Goal: Find specific page/section: Find specific page/section

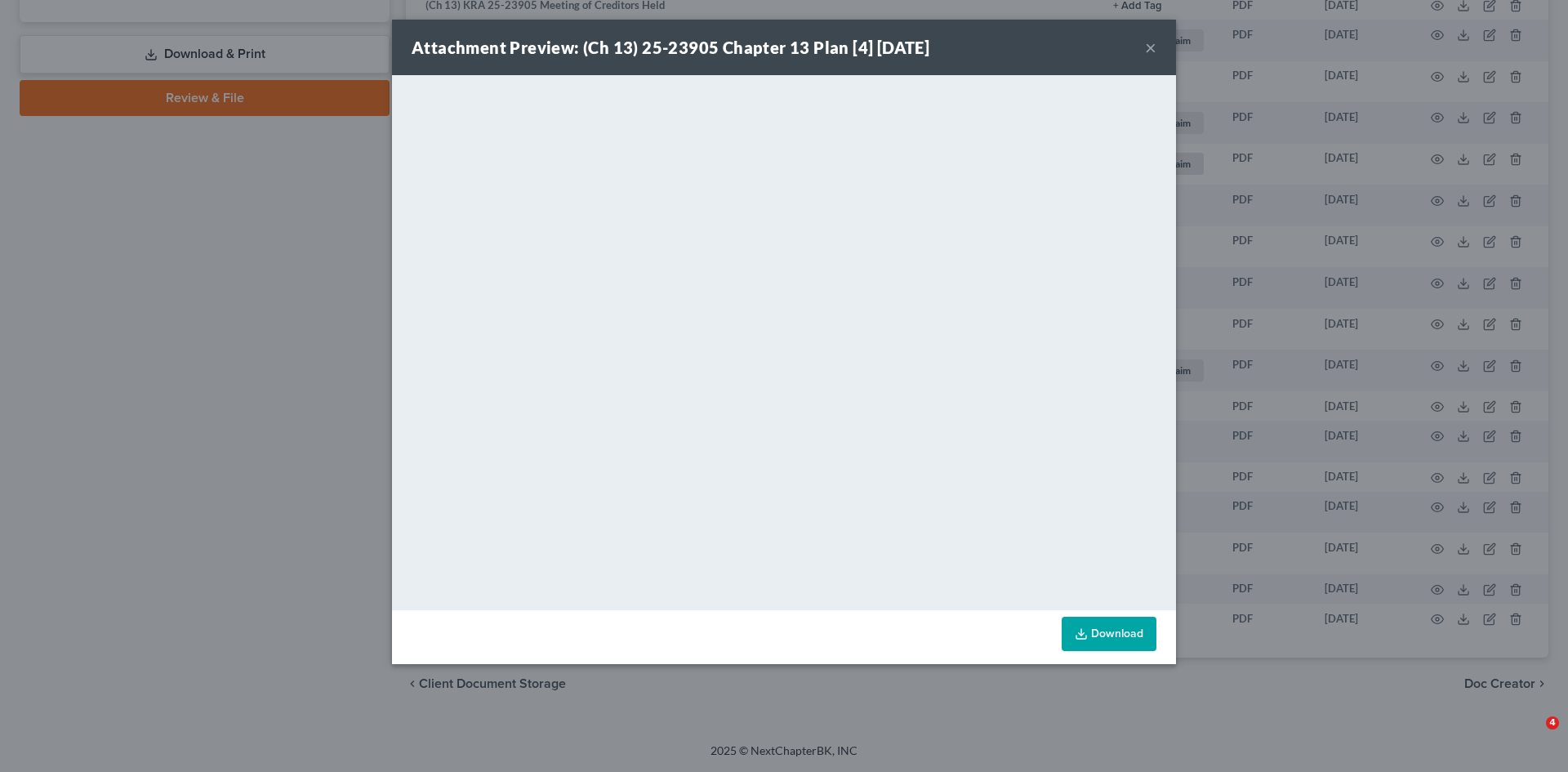
click at [1158, 45] on div "Attachment Preview: (Ch 13) 25-23905 Chapter 13 Plan [4] [DATE] ×" at bounding box center [784, 47] width 784 height 56
click at [1148, 46] on button "×" at bounding box center [1151, 47] width 12 height 19
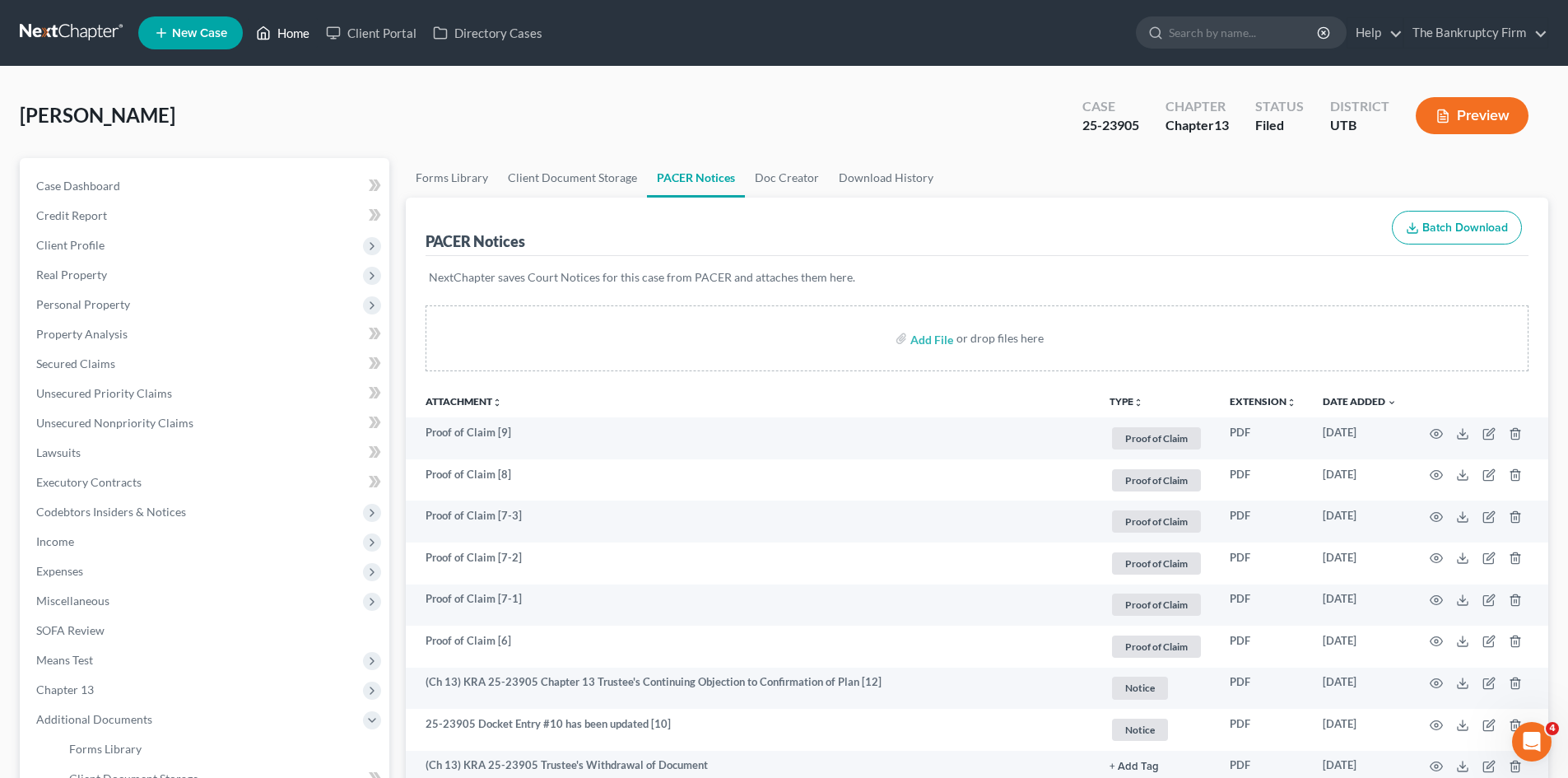
drag, startPoint x: 297, startPoint y: 33, endPoint x: 655, endPoint y: 56, distance: 358.7
click at [297, 33] on link "Home" at bounding box center [282, 33] width 70 height 30
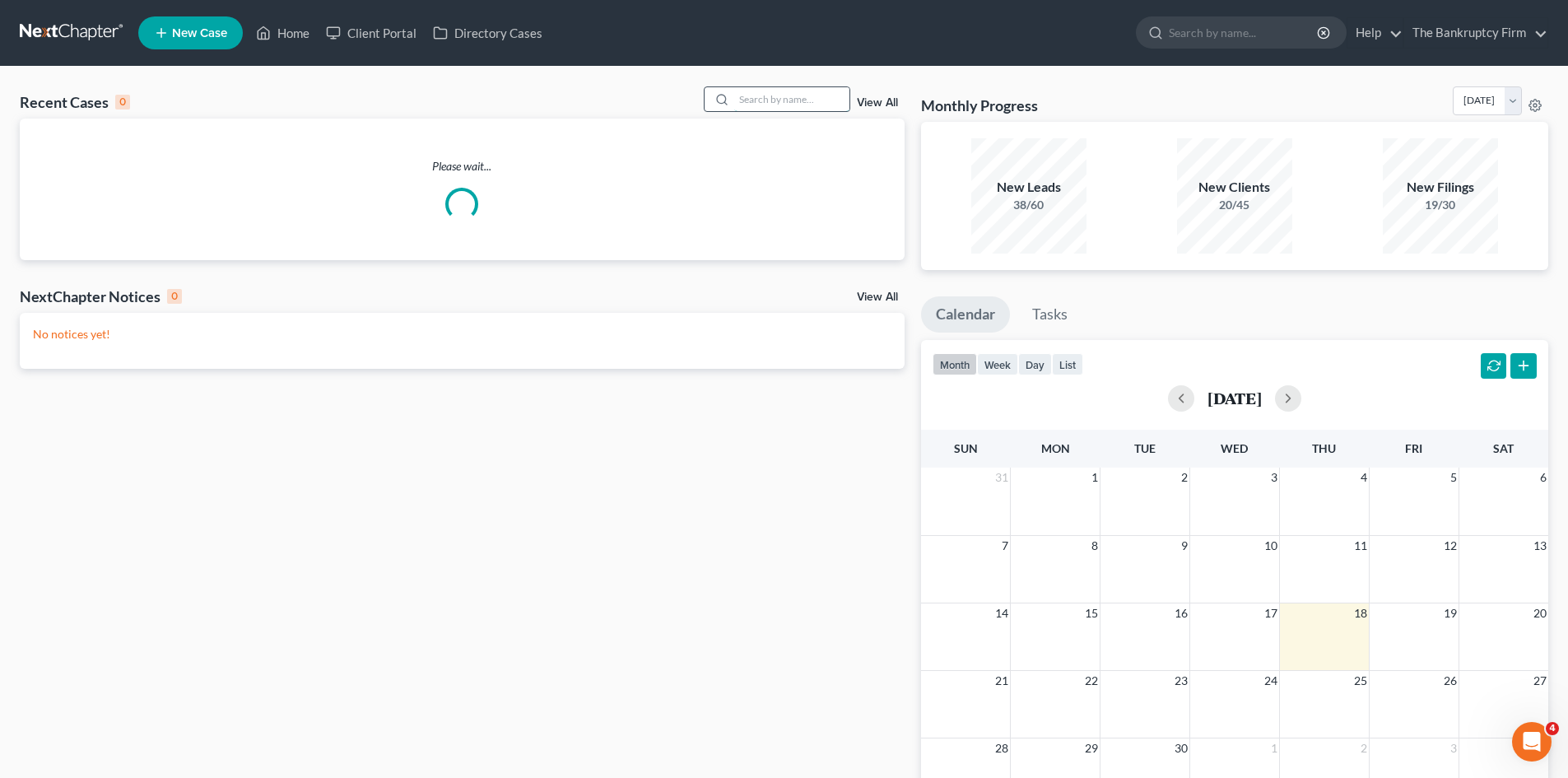
click at [763, 96] on input "search" at bounding box center [791, 99] width 115 height 24
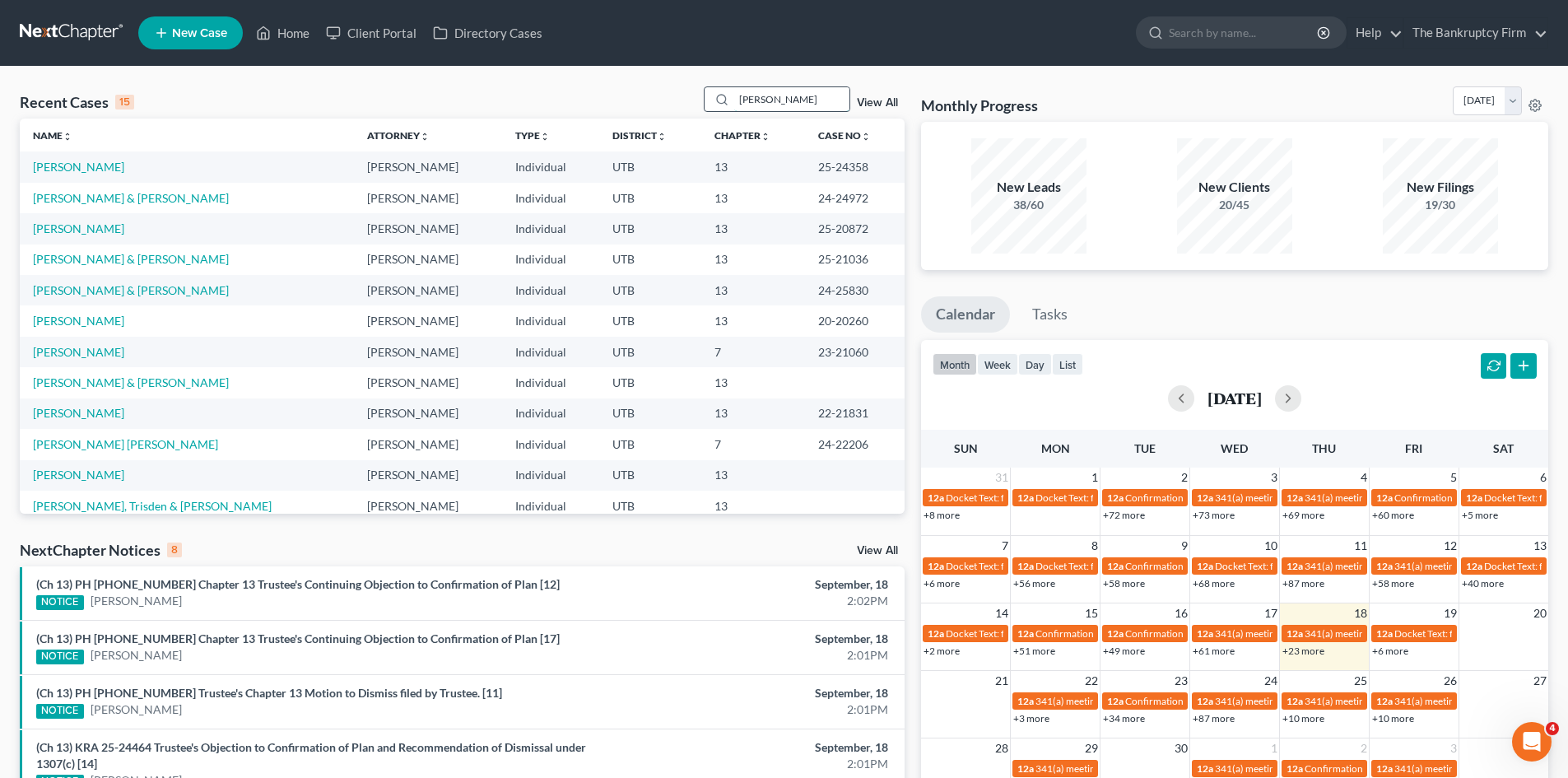
drag, startPoint x: 770, startPoint y: 95, endPoint x: 739, endPoint y: 98, distance: 31.1
click at [739, 98] on input "[PERSON_NAME]" at bounding box center [791, 99] width 115 height 24
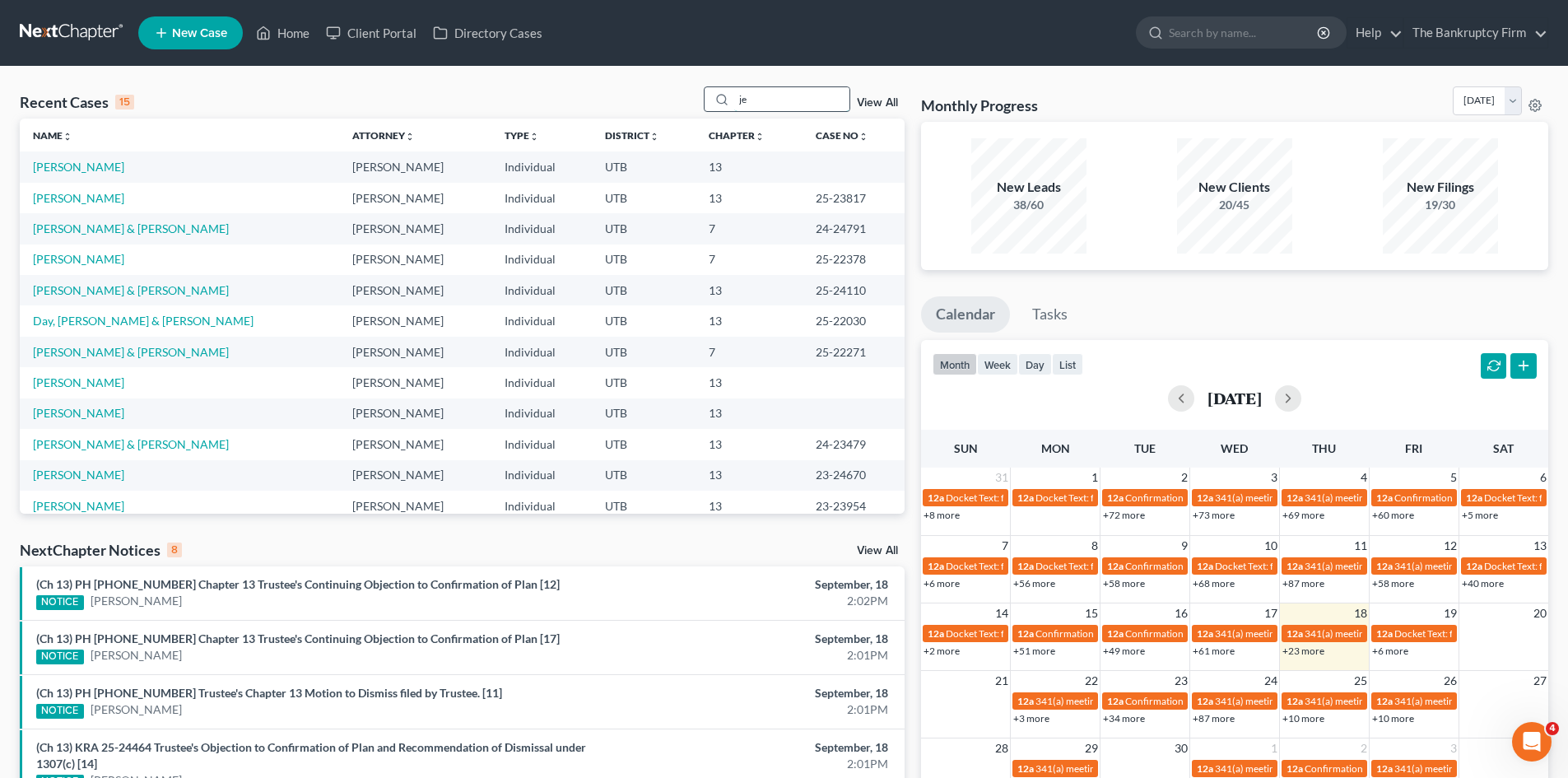
type input "j"
type input "marin"
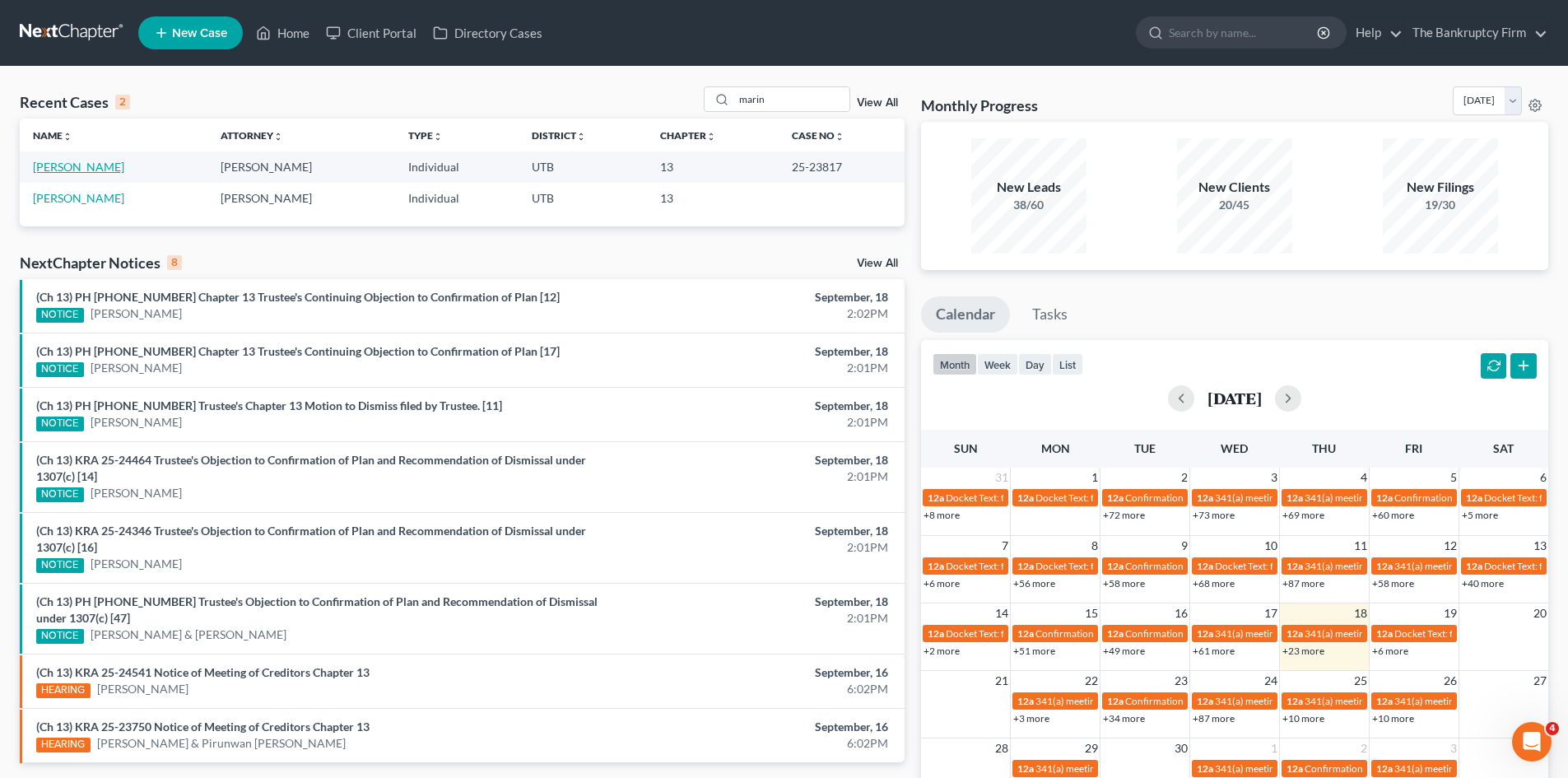
click at [61, 164] on link "[PERSON_NAME]" at bounding box center [78, 166] width 91 height 14
select select "3"
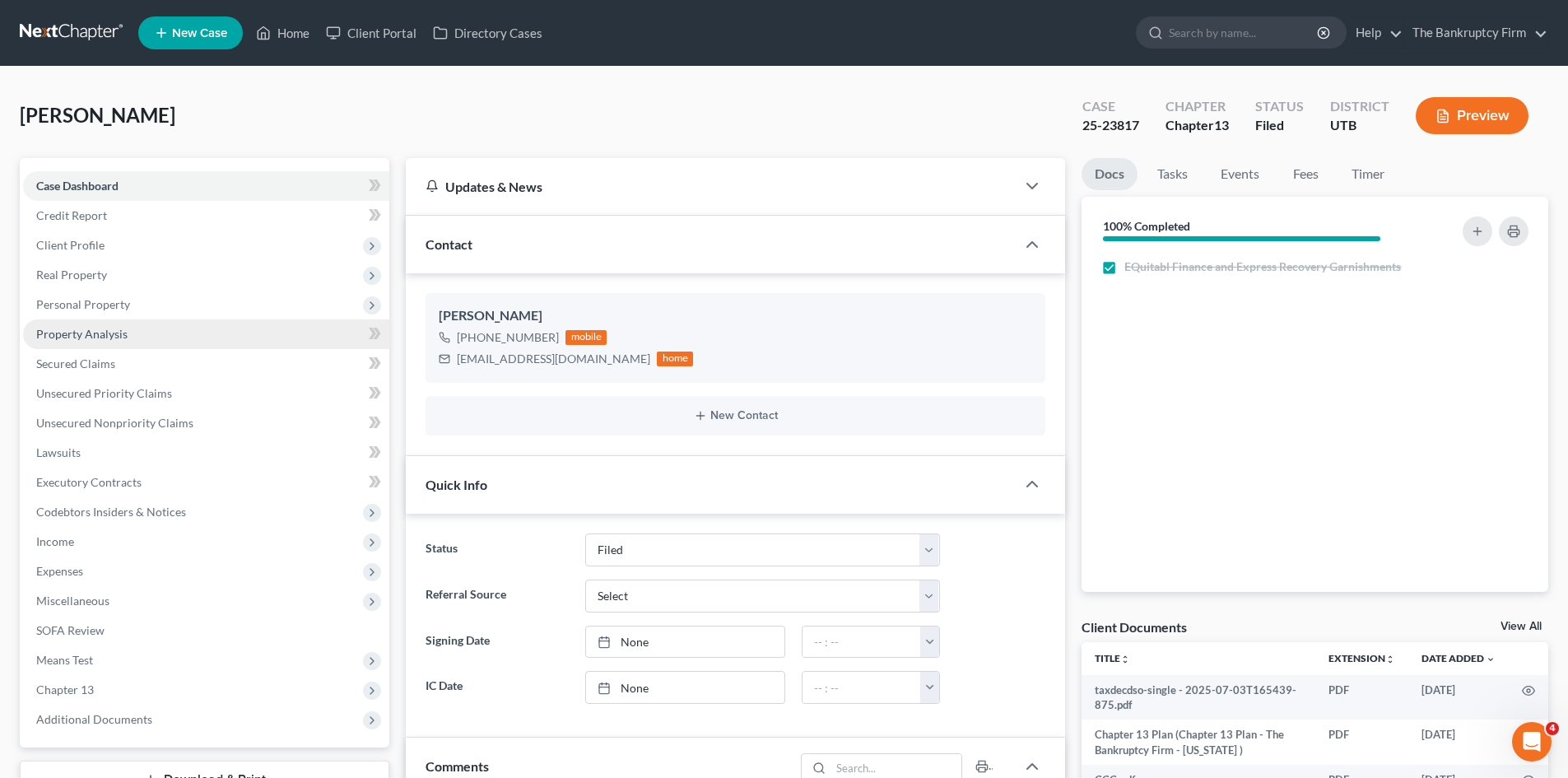
scroll to position [191, 0]
click at [67, 368] on span "Secured Claims" at bounding box center [75, 363] width 79 height 14
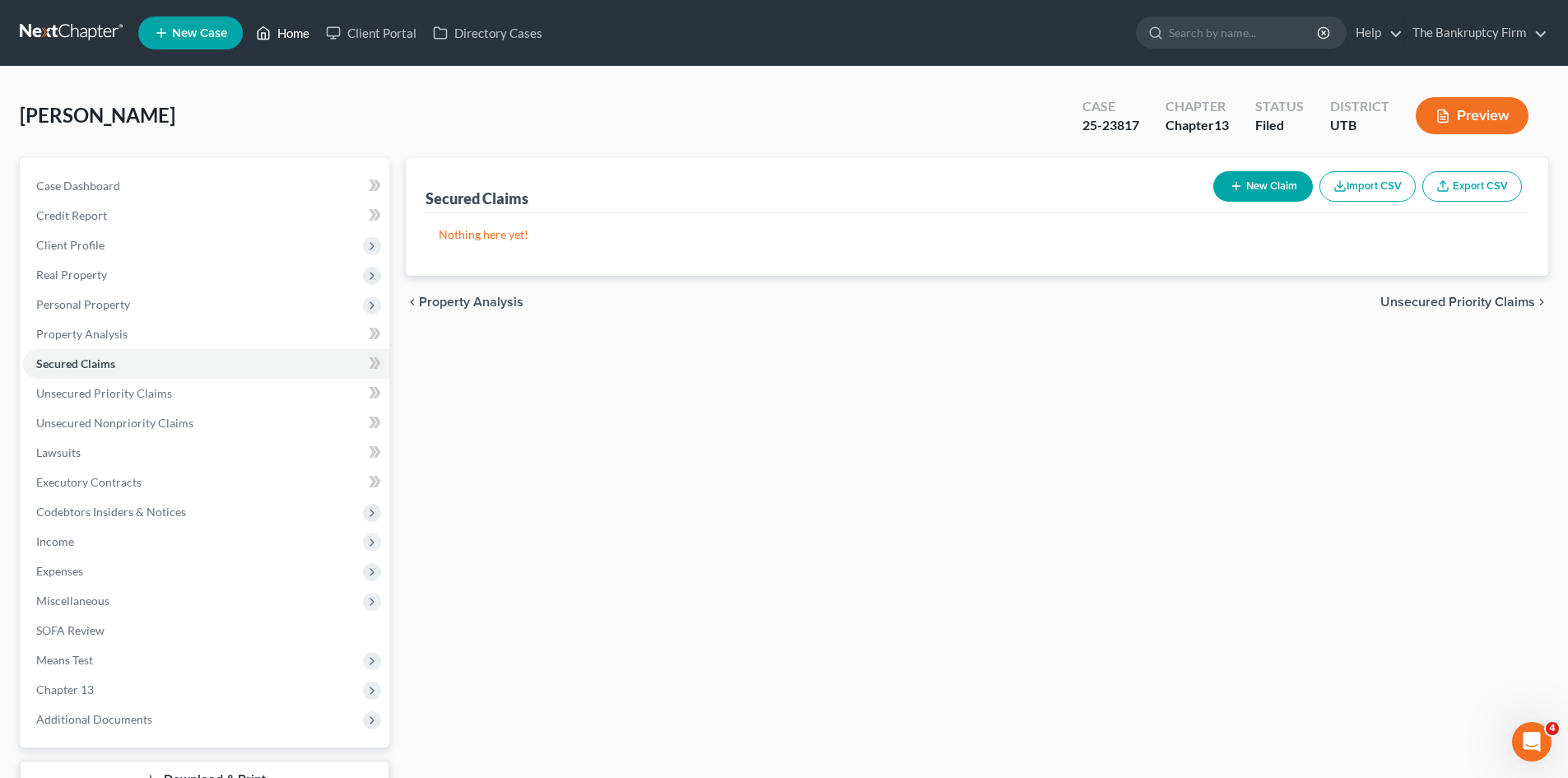
click at [285, 28] on link "Home" at bounding box center [282, 33] width 70 height 30
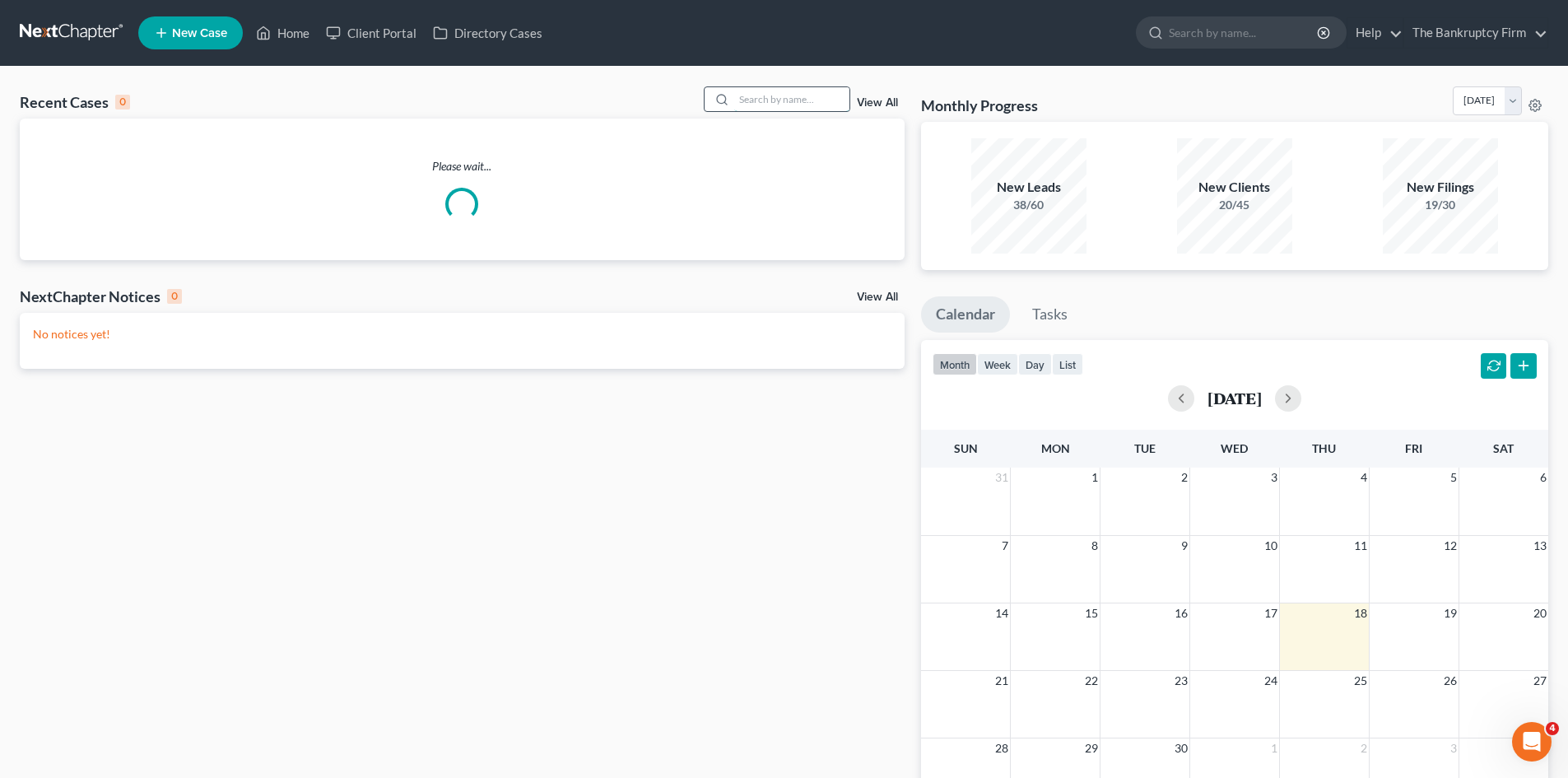
click at [765, 94] on input "search" at bounding box center [791, 99] width 115 height 24
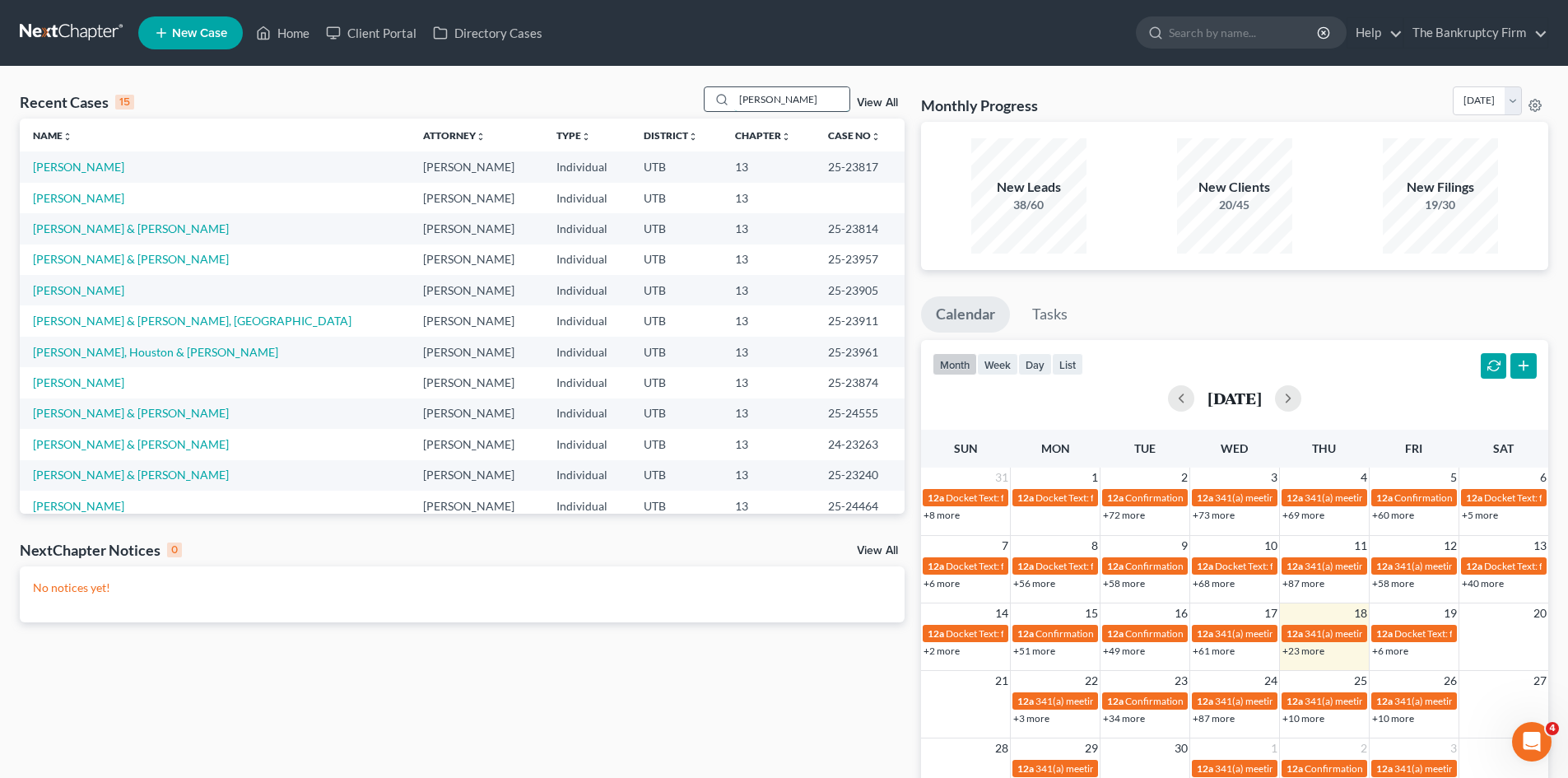
type input "[PERSON_NAME]"
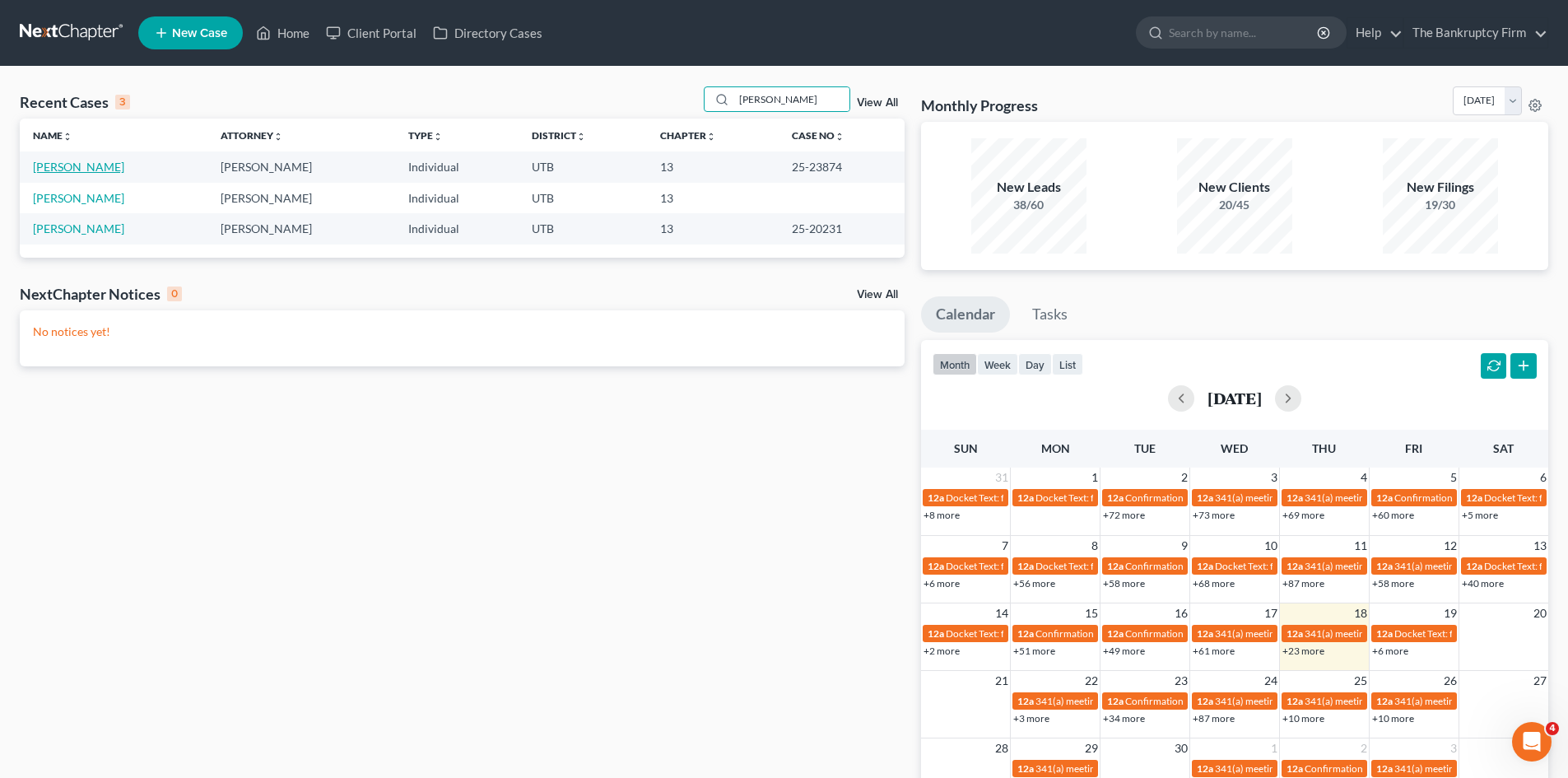
click at [88, 169] on link "[PERSON_NAME]" at bounding box center [78, 166] width 91 height 14
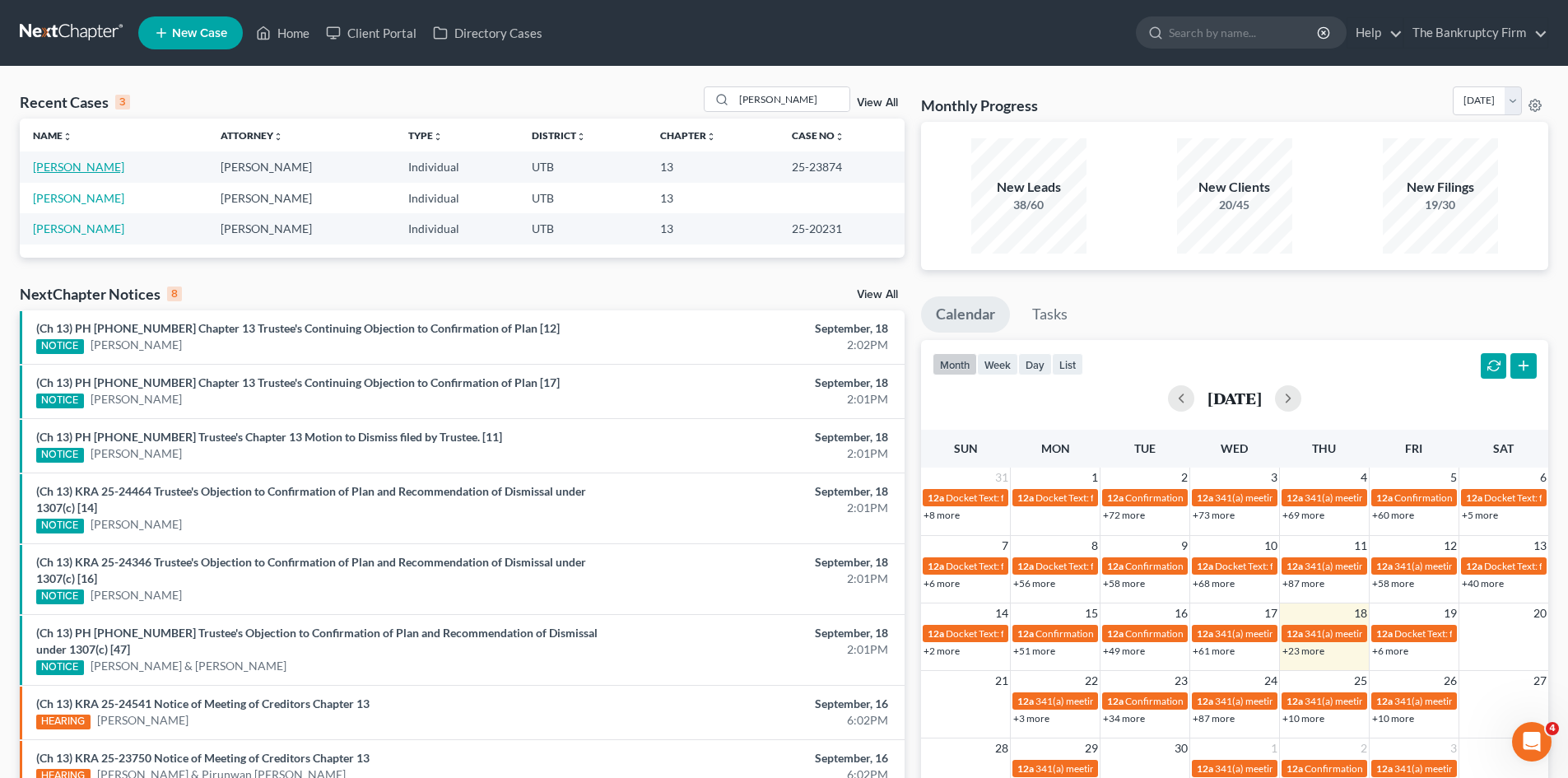
select select "3"
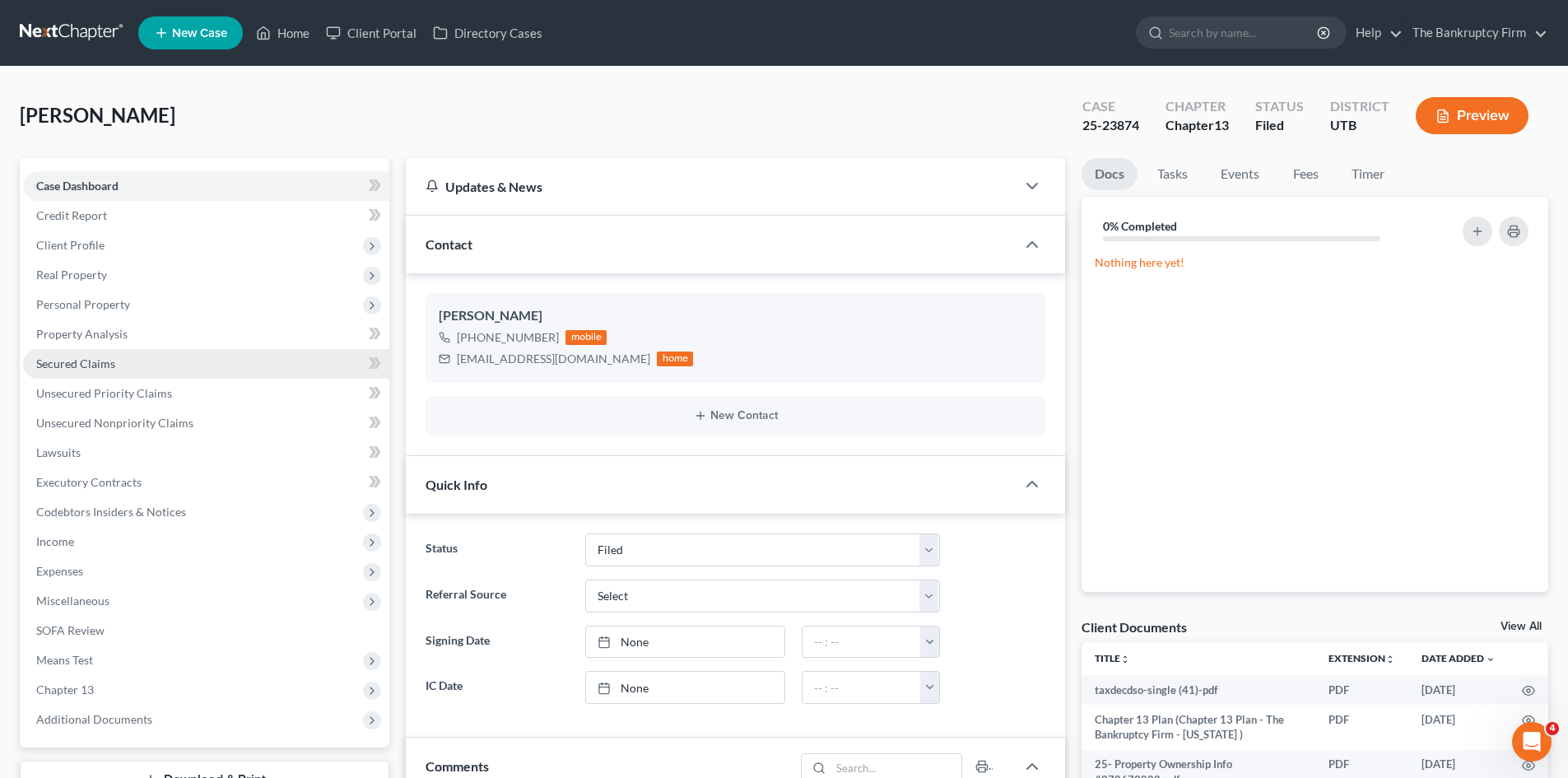
click at [66, 355] on link "Secured Claims" at bounding box center [206, 364] width 367 height 30
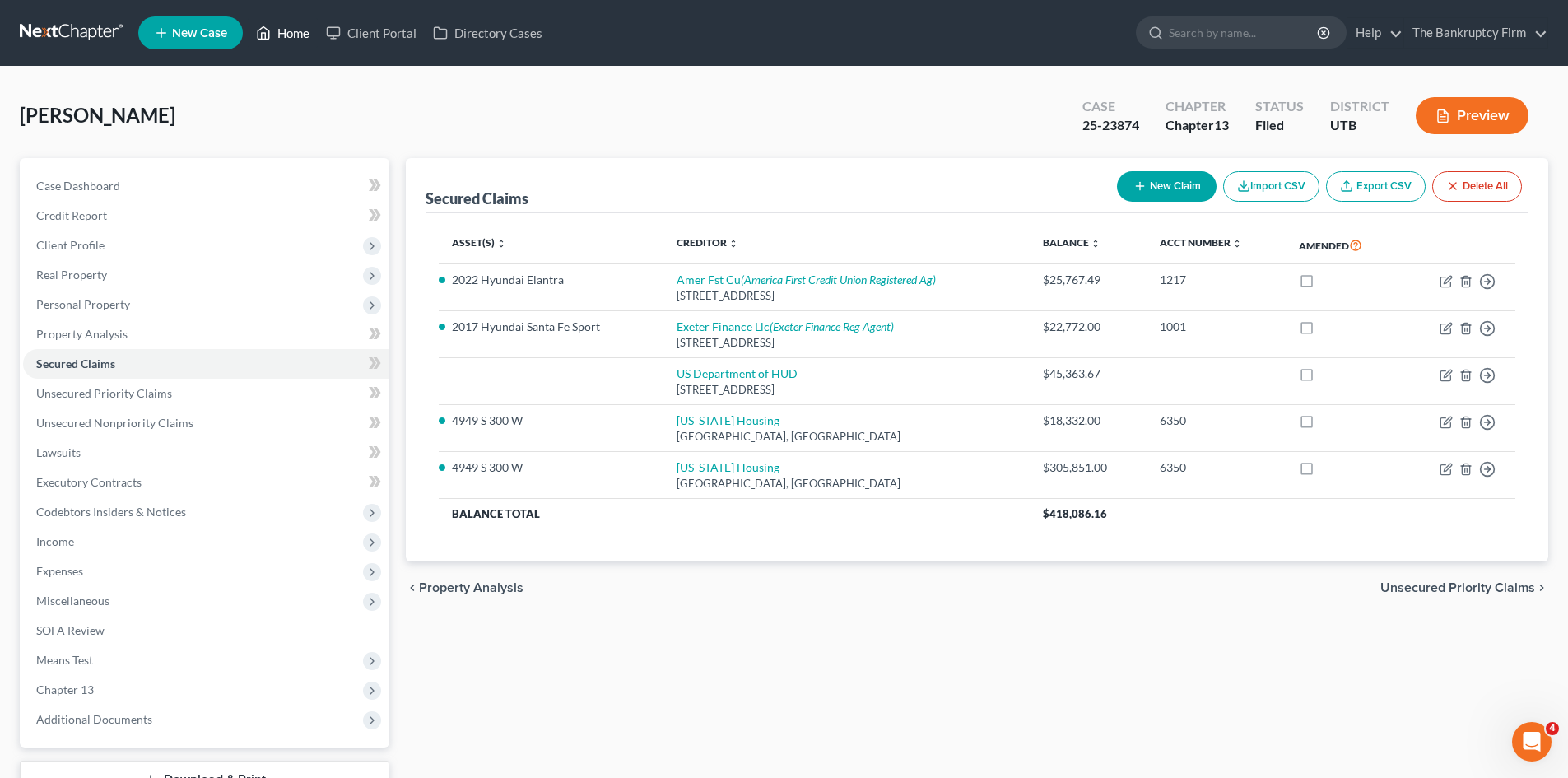
click at [289, 36] on link "Home" at bounding box center [282, 33] width 70 height 30
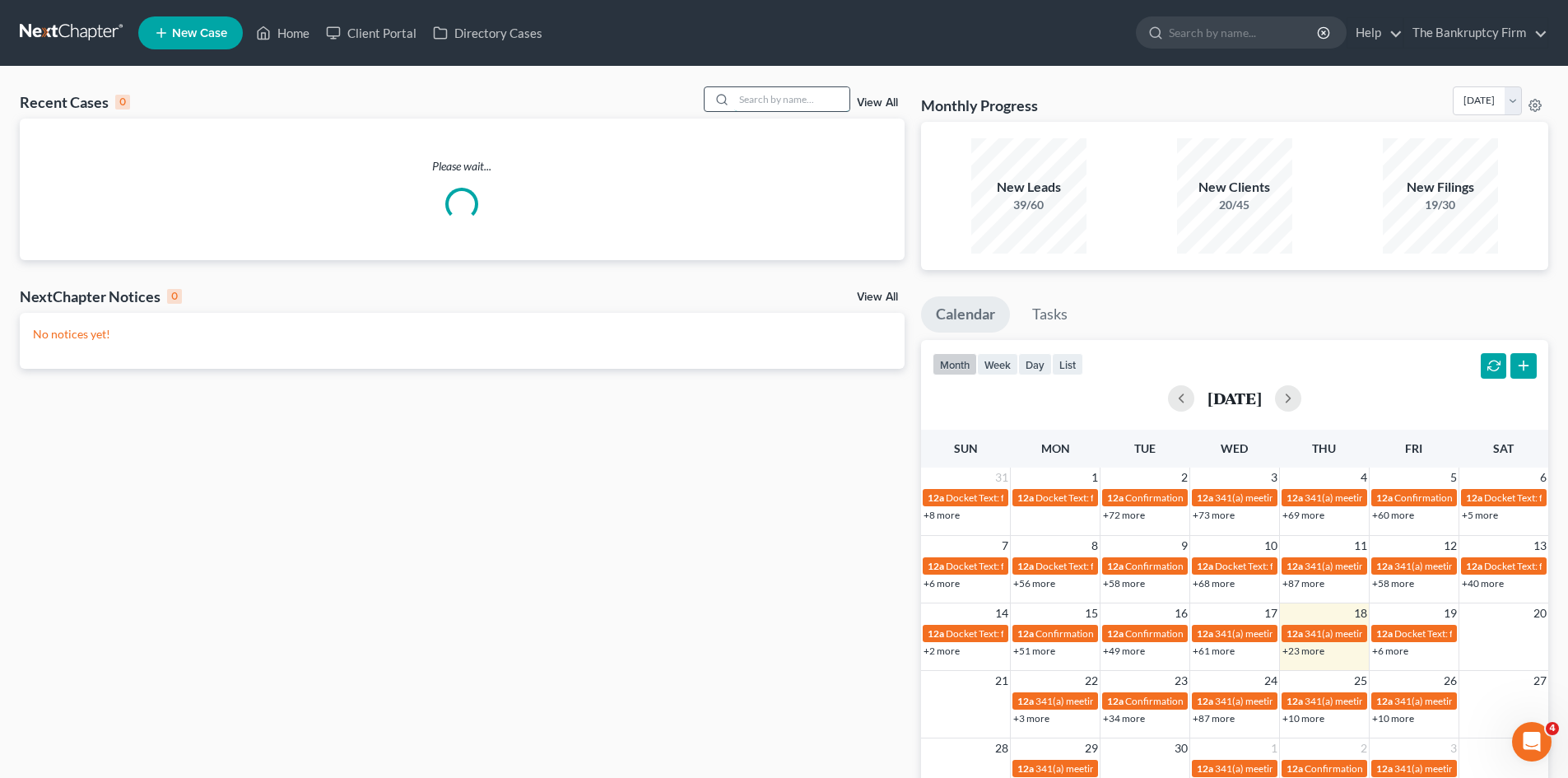
click at [757, 94] on input "search" at bounding box center [791, 99] width 115 height 24
type input "[PERSON_NAME]"
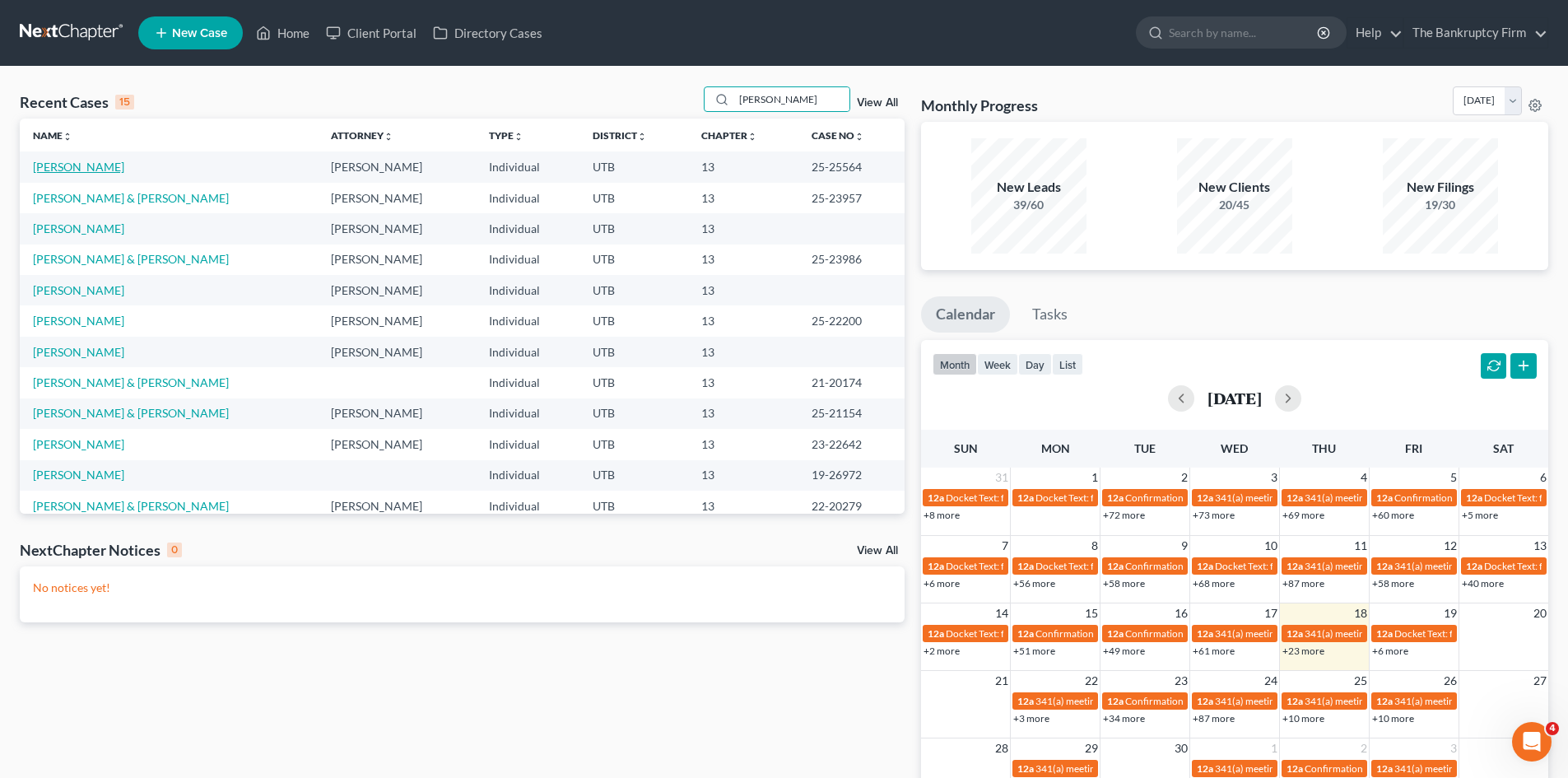
click at [50, 170] on link "[PERSON_NAME]" at bounding box center [78, 166] width 91 height 14
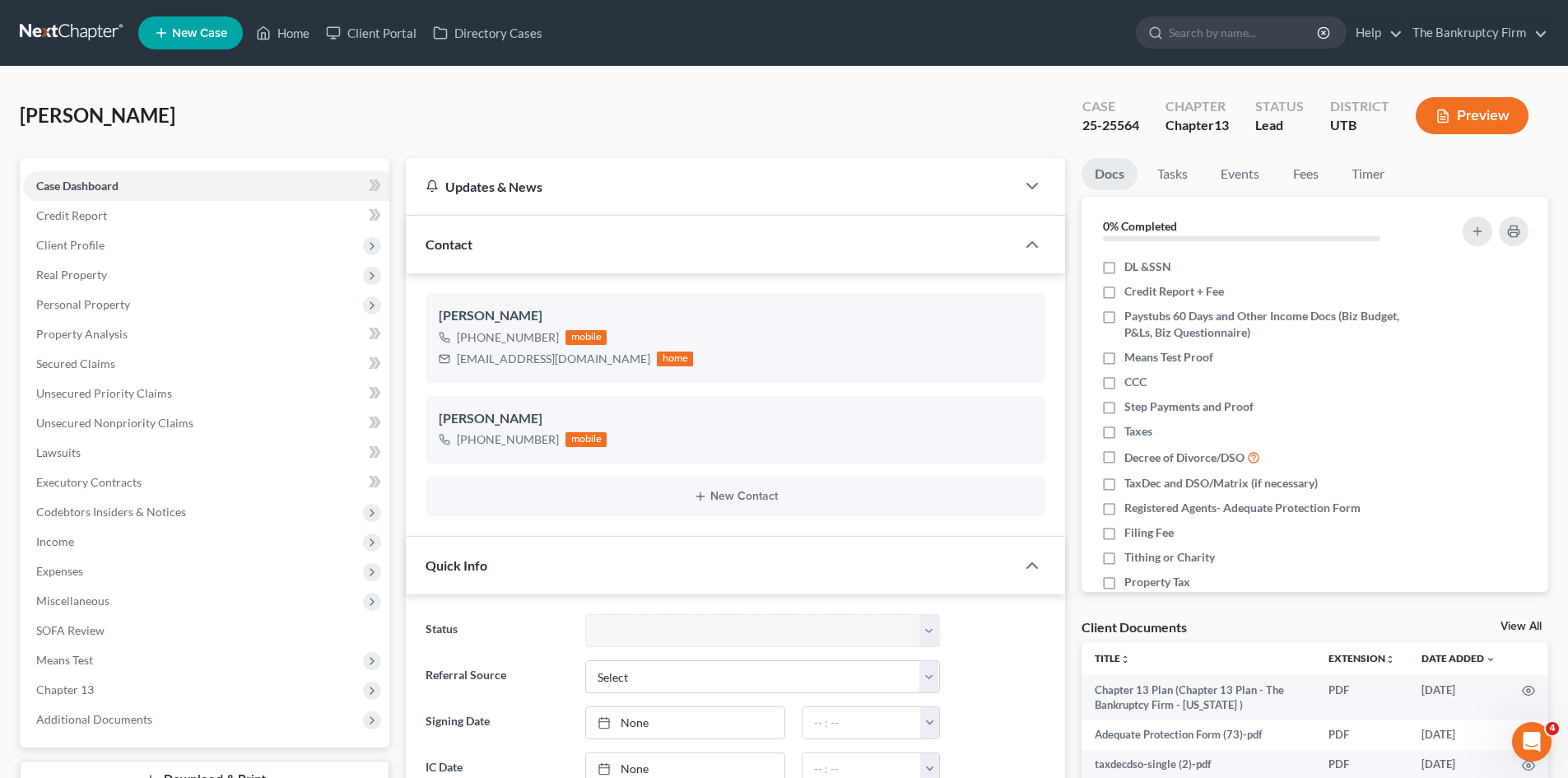
scroll to position [131, 0]
copy div "25-25564"
drag, startPoint x: 1141, startPoint y: 123, endPoint x: 1084, endPoint y: 124, distance: 57.0
click at [1084, 124] on div "Case 25-25564" at bounding box center [1110, 117] width 83 height 48
drag, startPoint x: 301, startPoint y: 30, endPoint x: 1036, endPoint y: 125, distance: 741.1
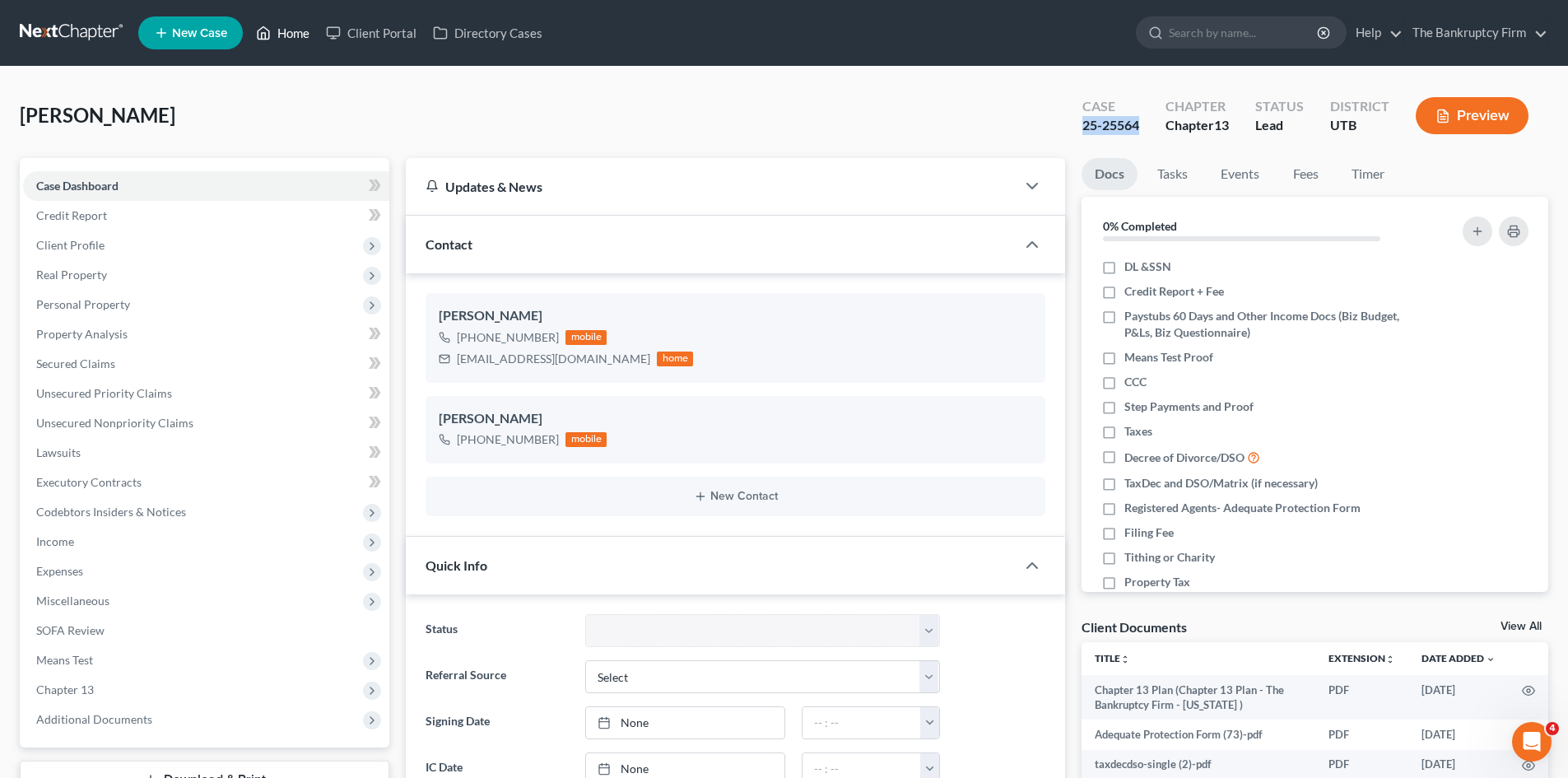
click at [301, 30] on link "Home" at bounding box center [282, 33] width 70 height 30
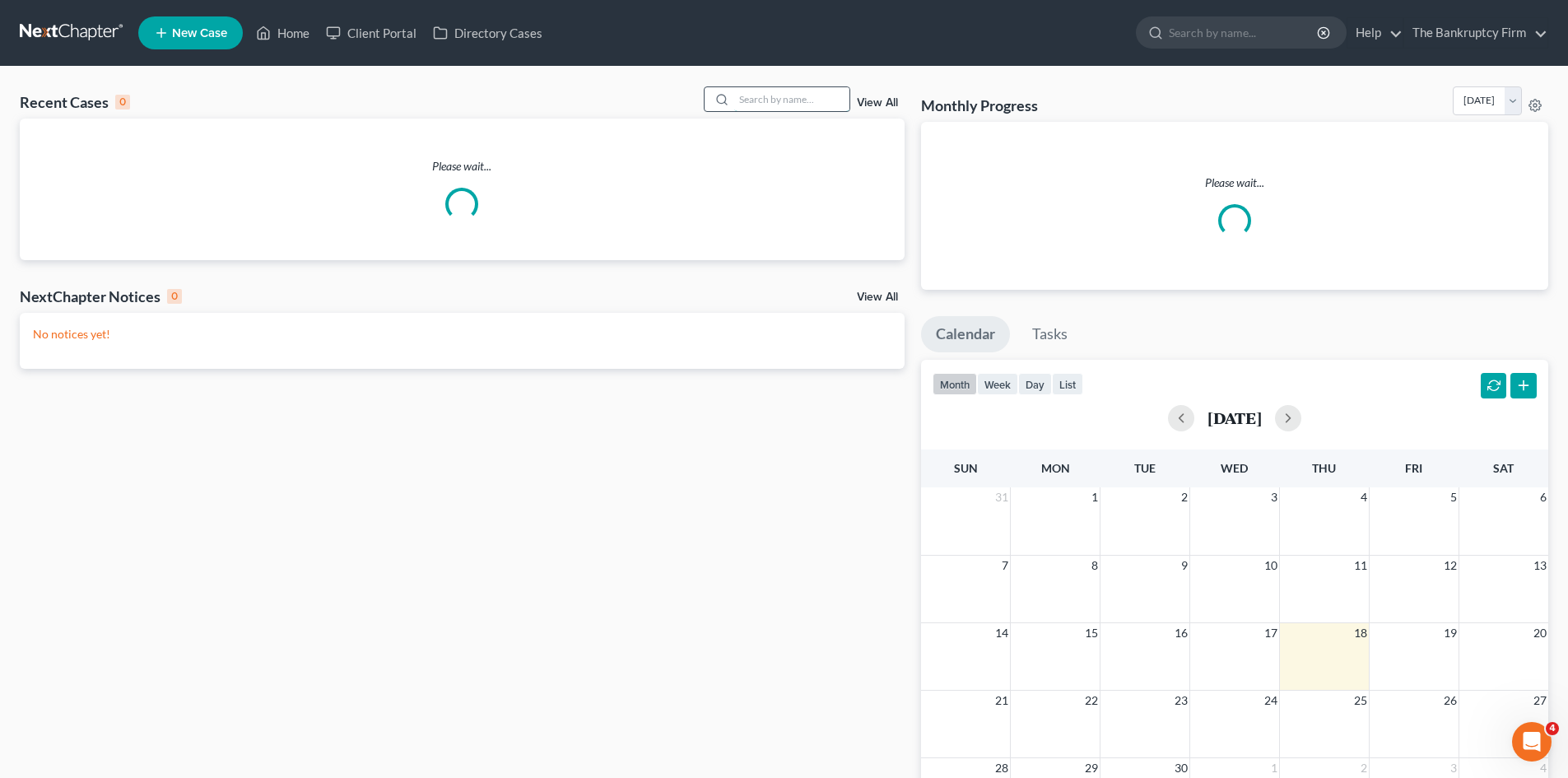
click at [771, 96] on input "search" at bounding box center [791, 99] width 115 height 24
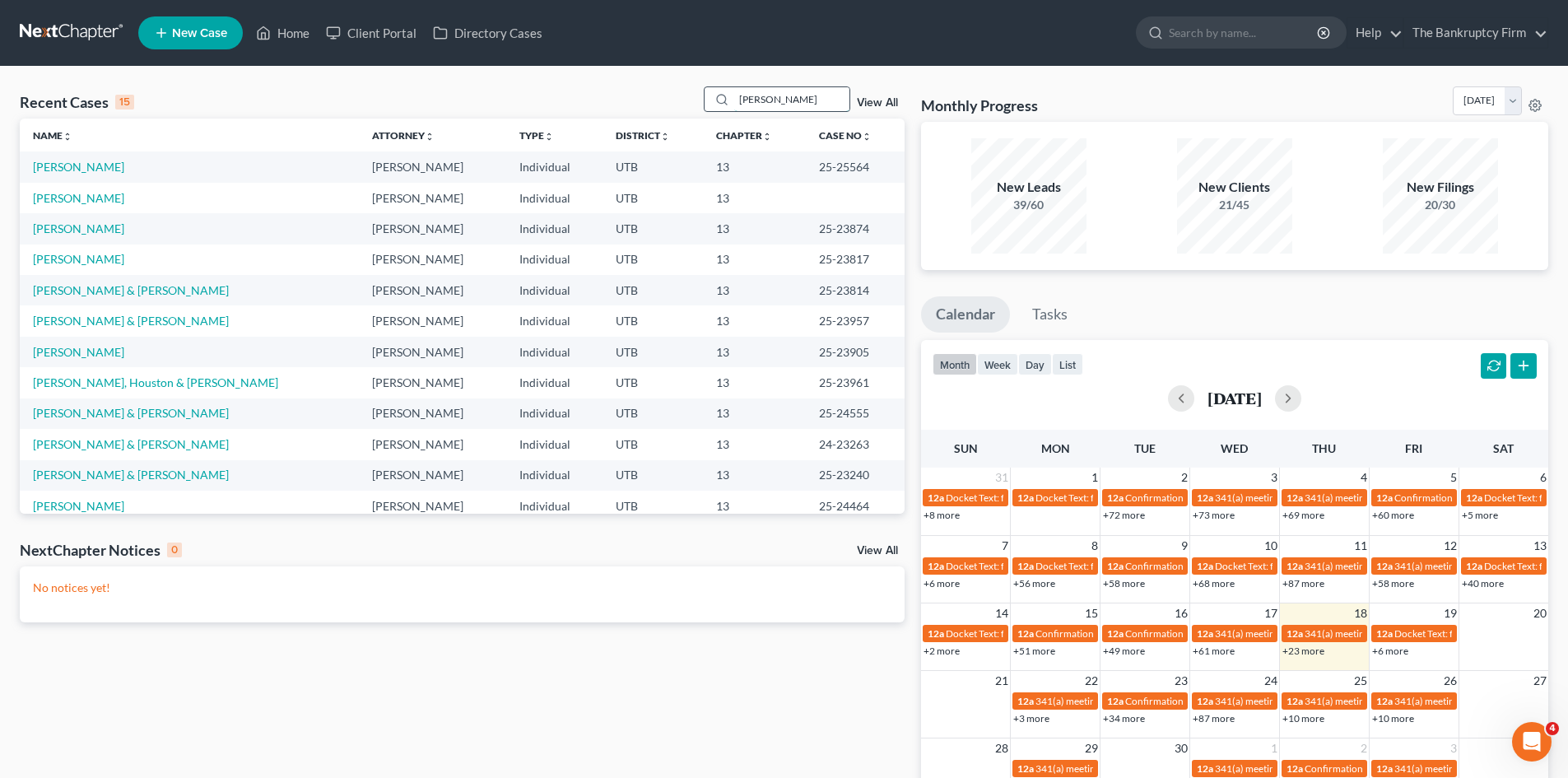
type input "[PERSON_NAME]"
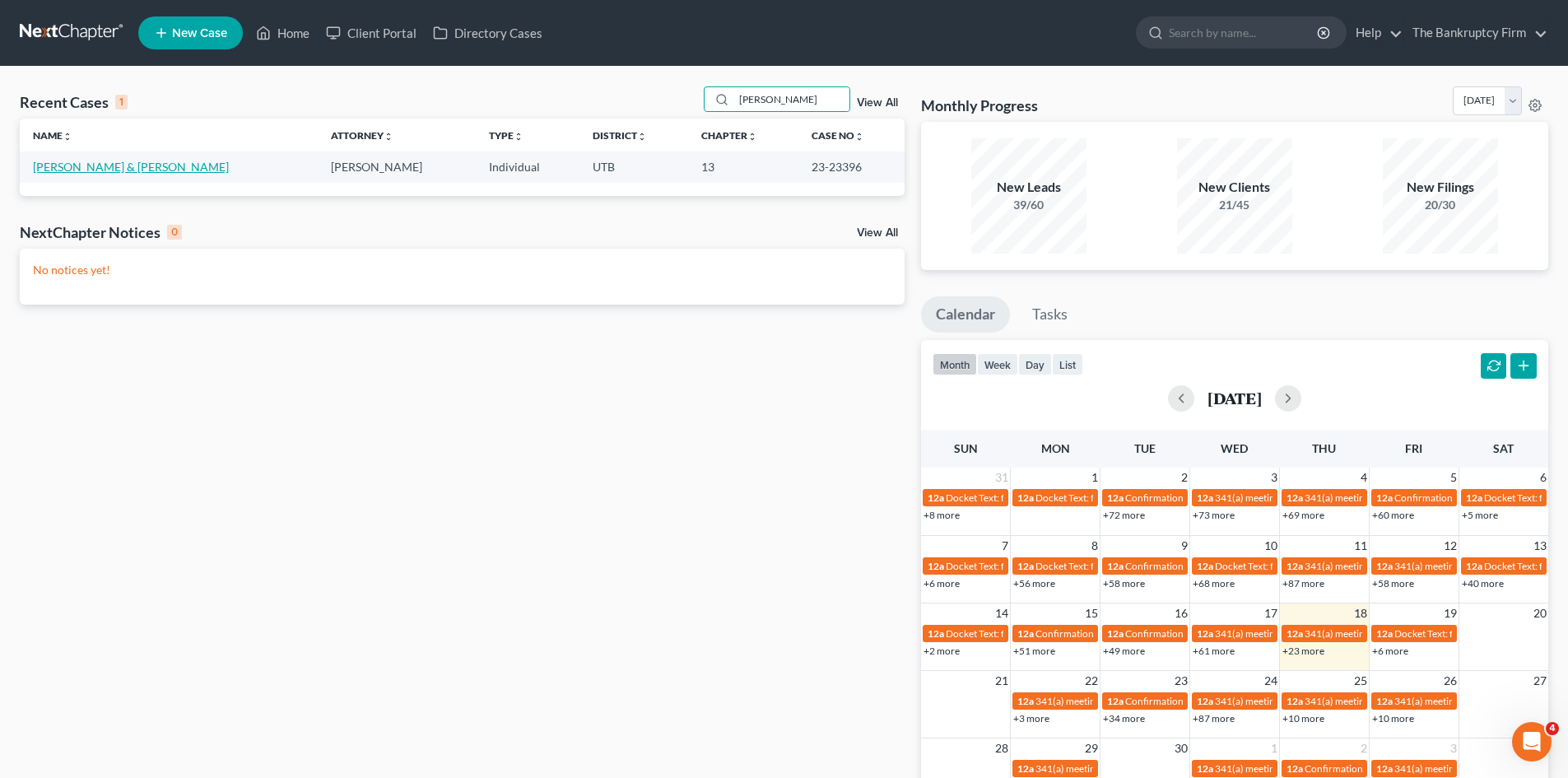
click at [88, 165] on link "[PERSON_NAME] & [PERSON_NAME]" at bounding box center [131, 166] width 195 height 14
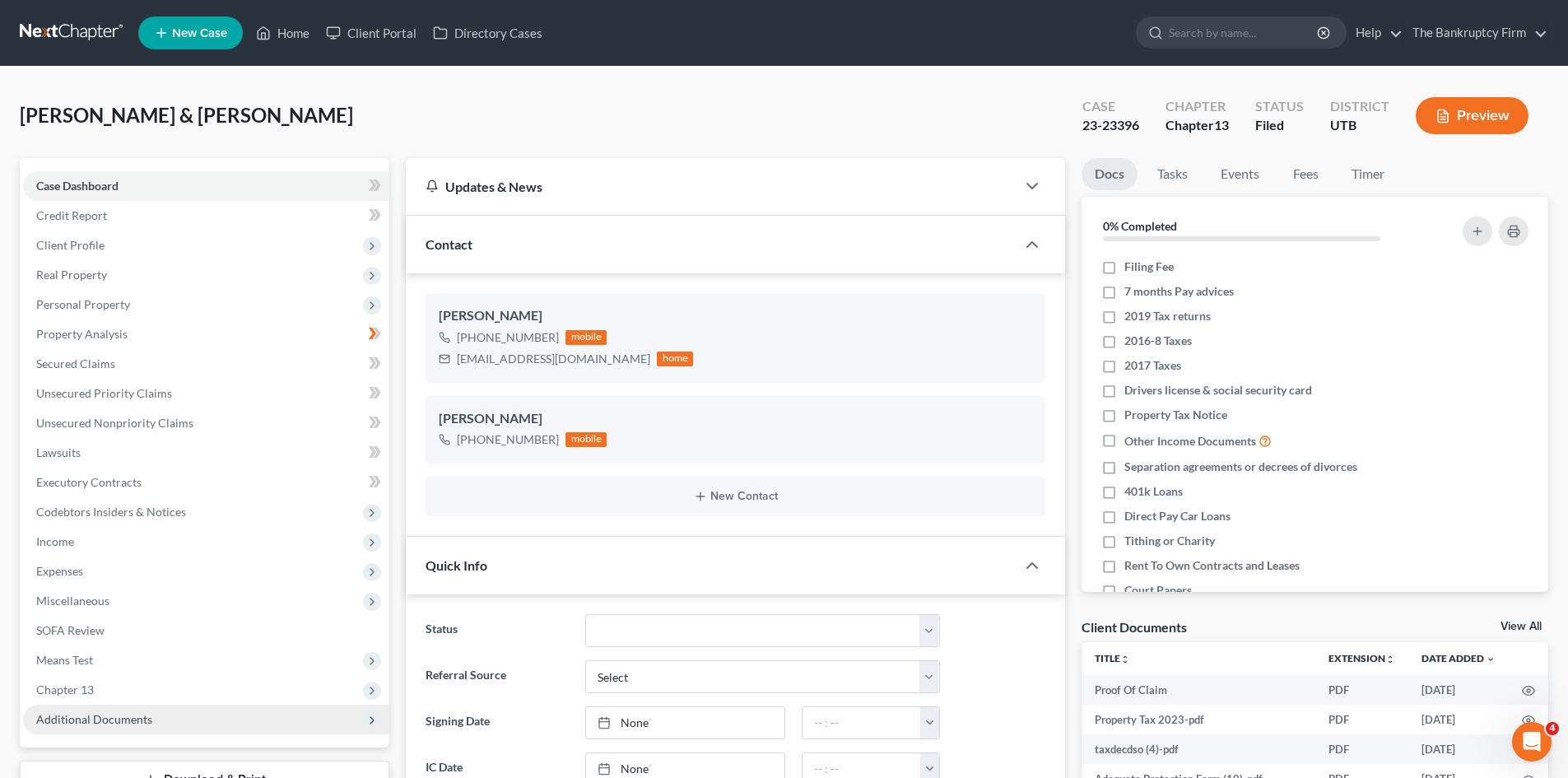
click at [105, 719] on span "Additional Documents" at bounding box center [94, 719] width 116 height 14
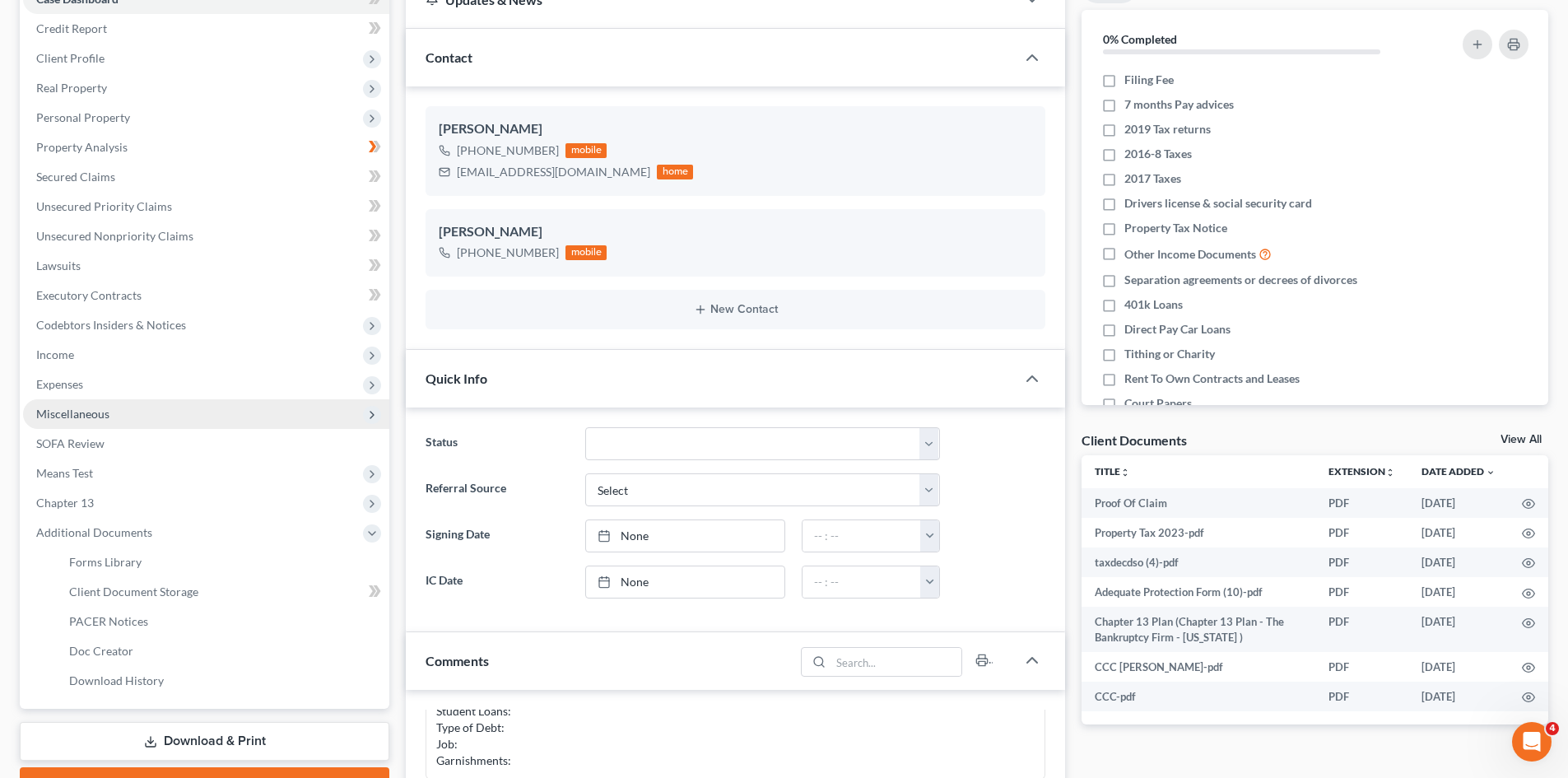
scroll to position [247, 0]
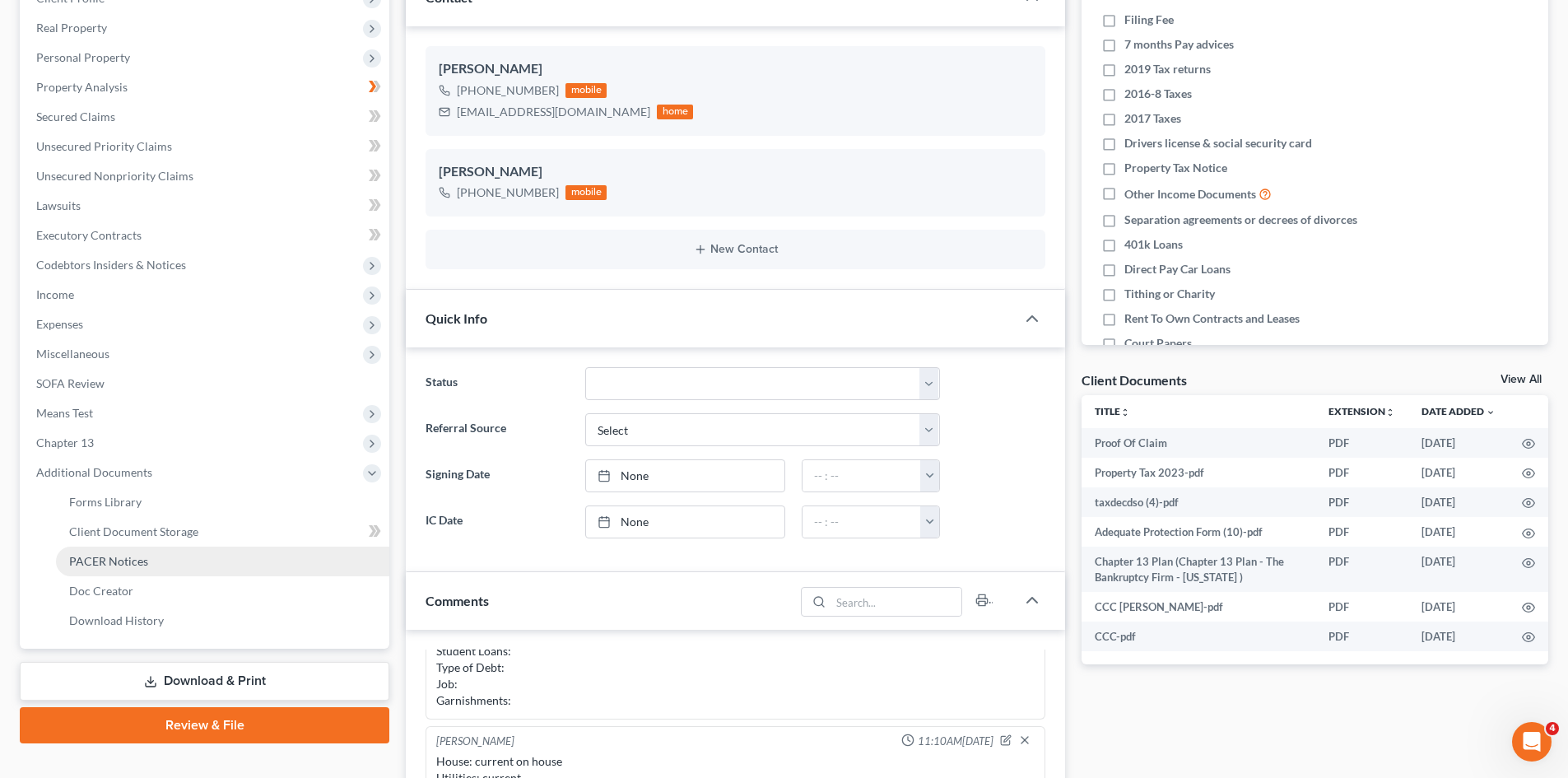
click at [112, 560] on span "PACER Notices" at bounding box center [108, 561] width 79 height 14
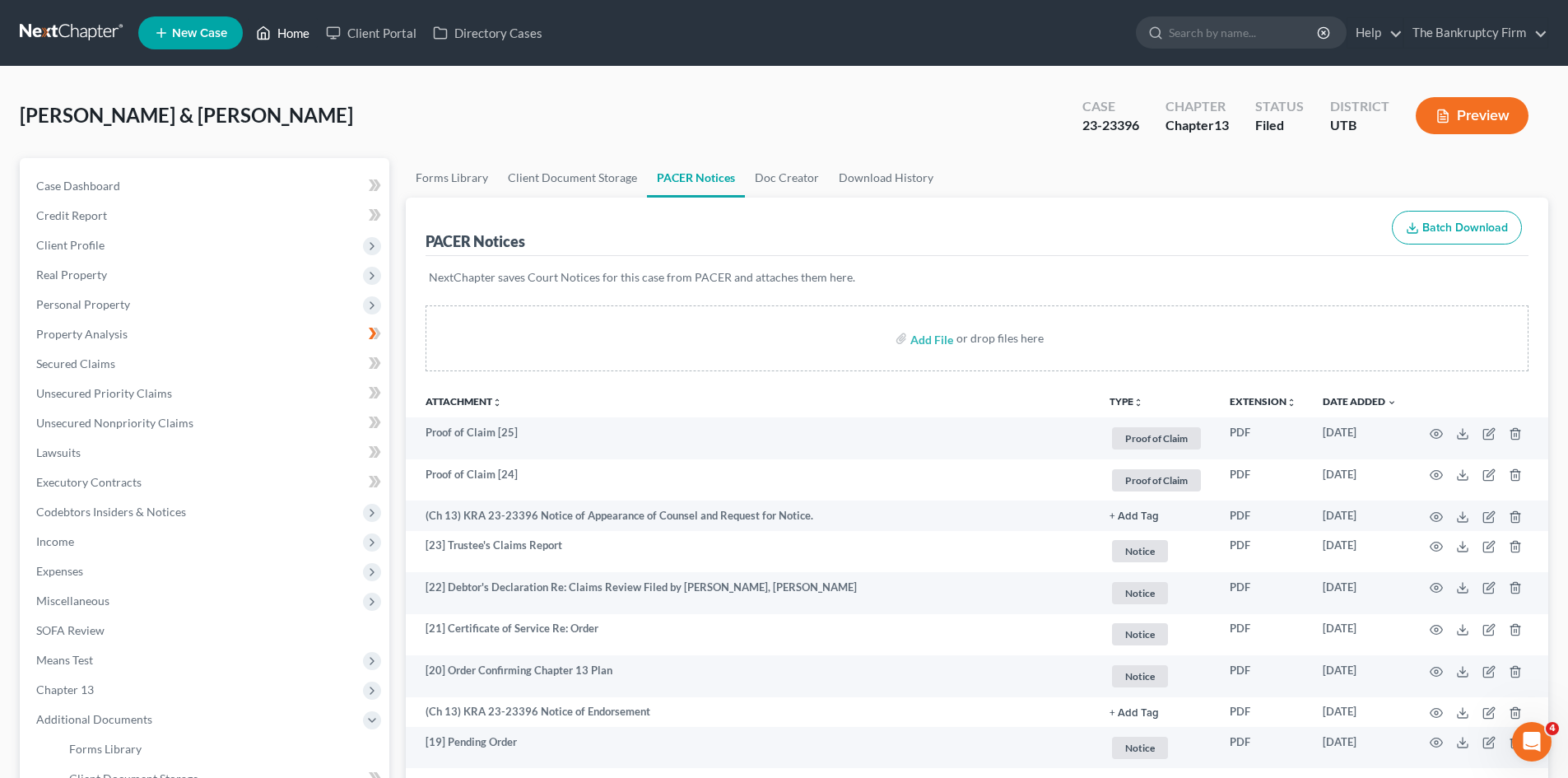
drag, startPoint x: 295, startPoint y: 29, endPoint x: 636, endPoint y: 43, distance: 341.3
click at [295, 29] on link "Home" at bounding box center [282, 33] width 70 height 30
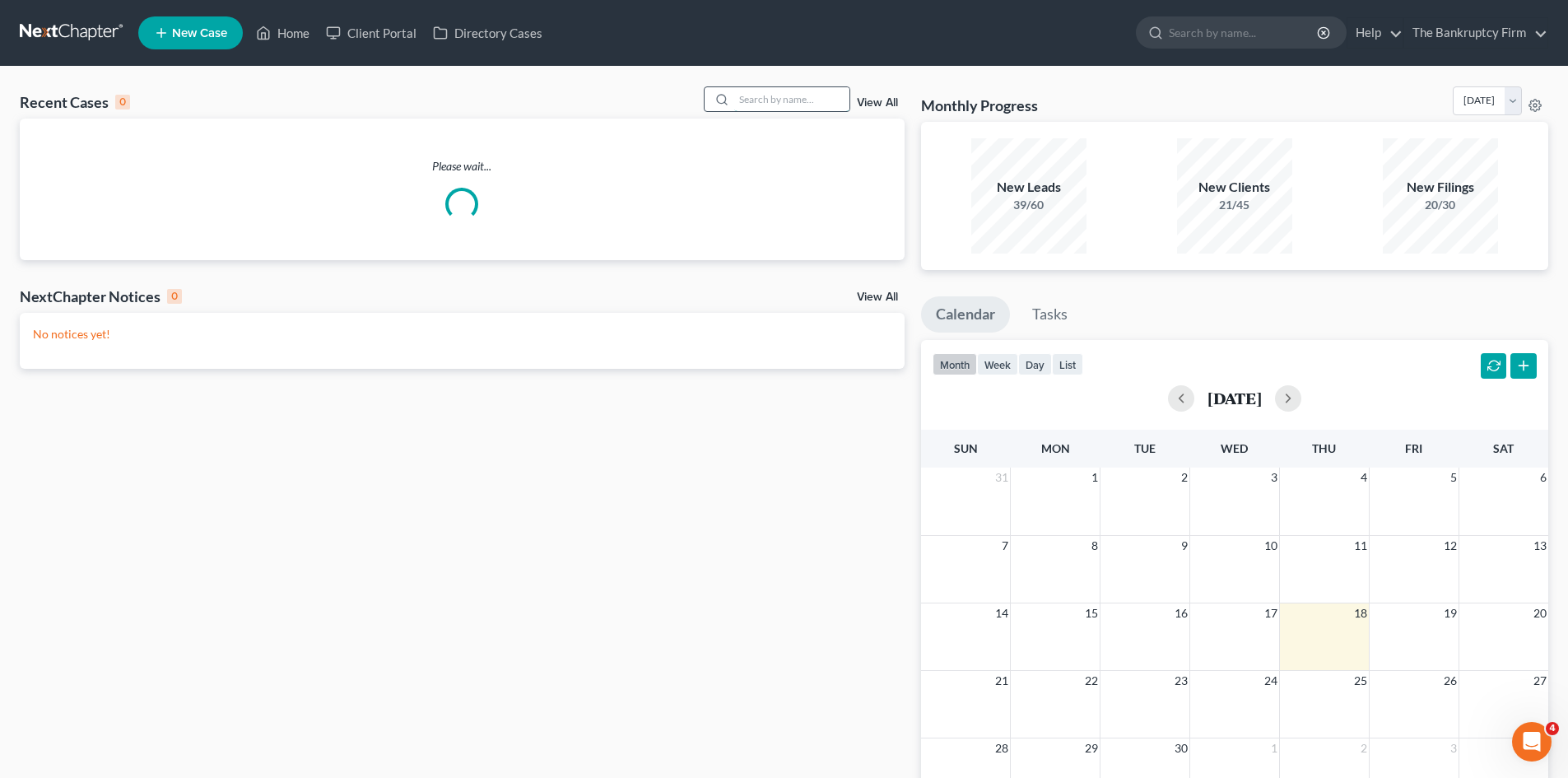
click at [754, 102] on input "search" at bounding box center [791, 99] width 115 height 24
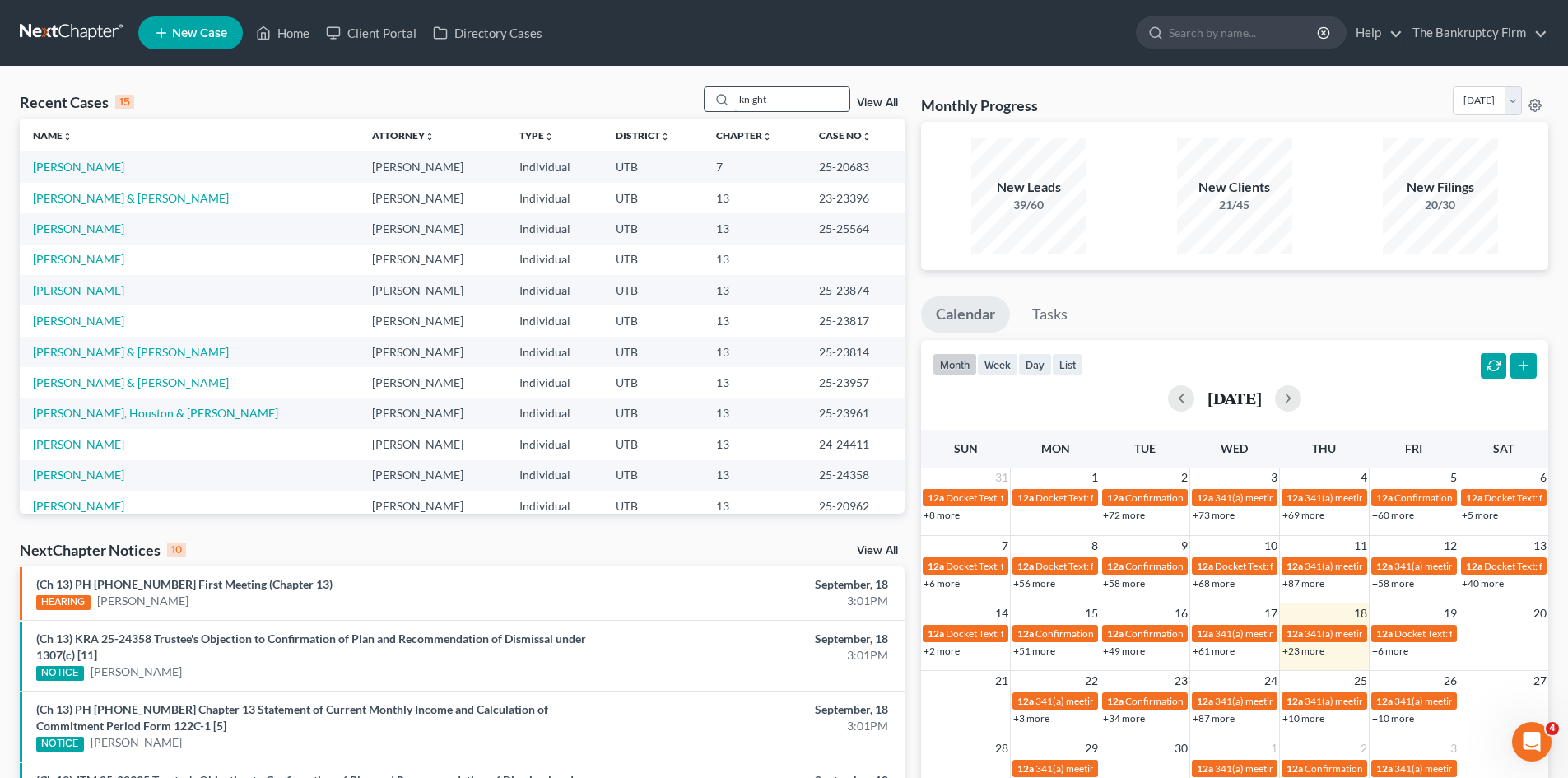
type input "knight"
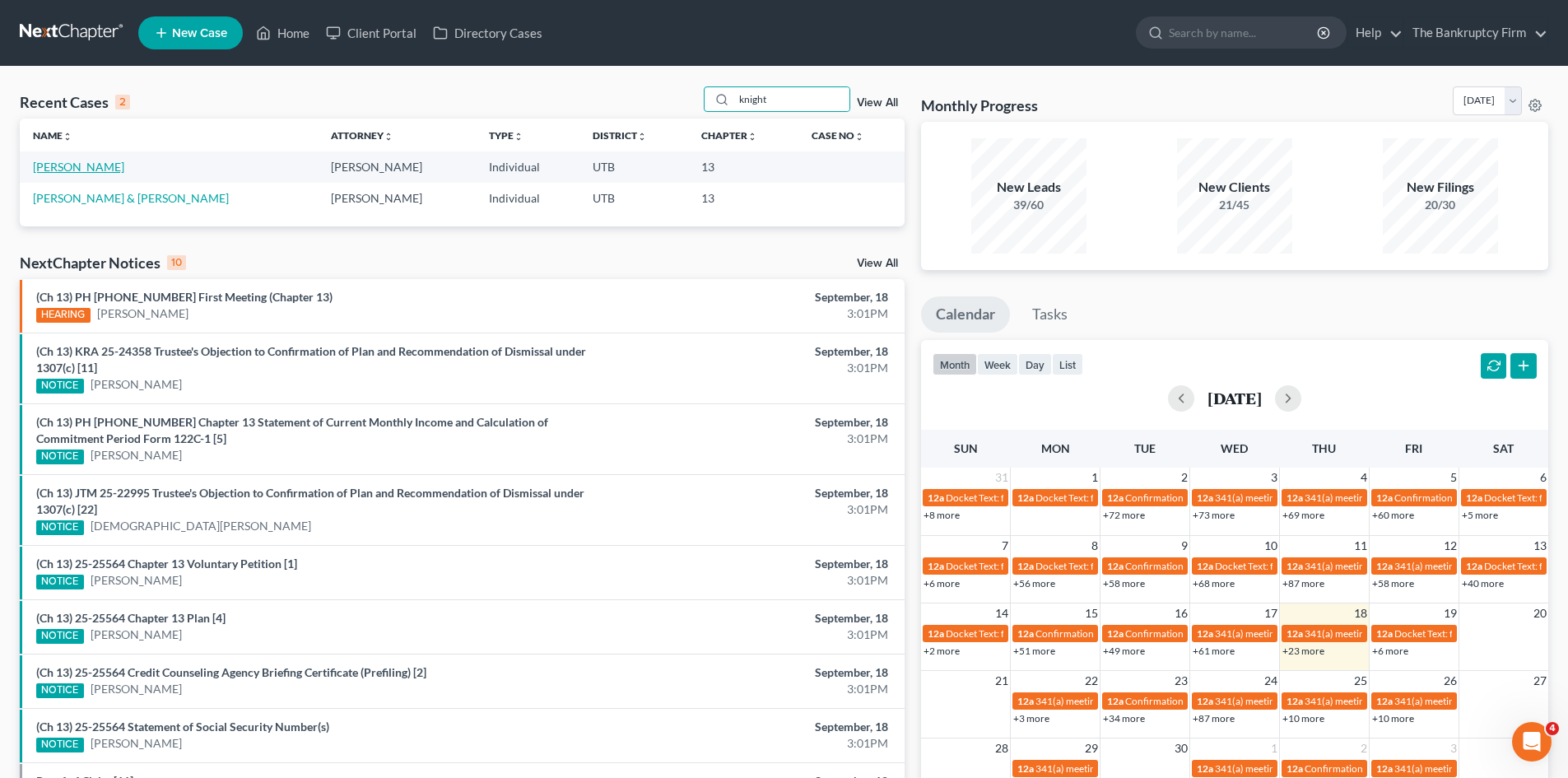
click at [69, 167] on link "[PERSON_NAME]" at bounding box center [78, 166] width 91 height 14
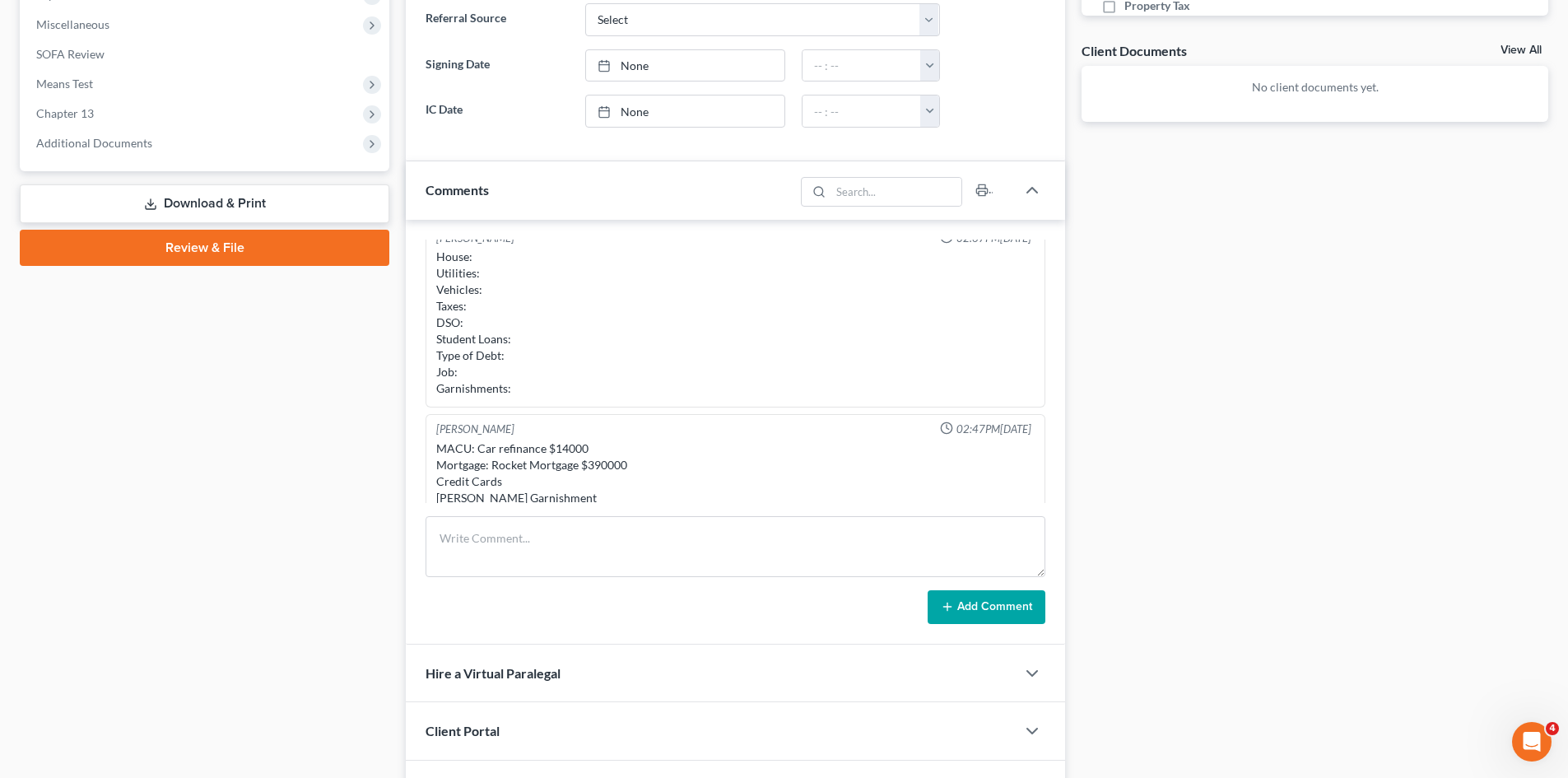
scroll to position [30, 0]
